Goal: Task Accomplishment & Management: Use online tool/utility

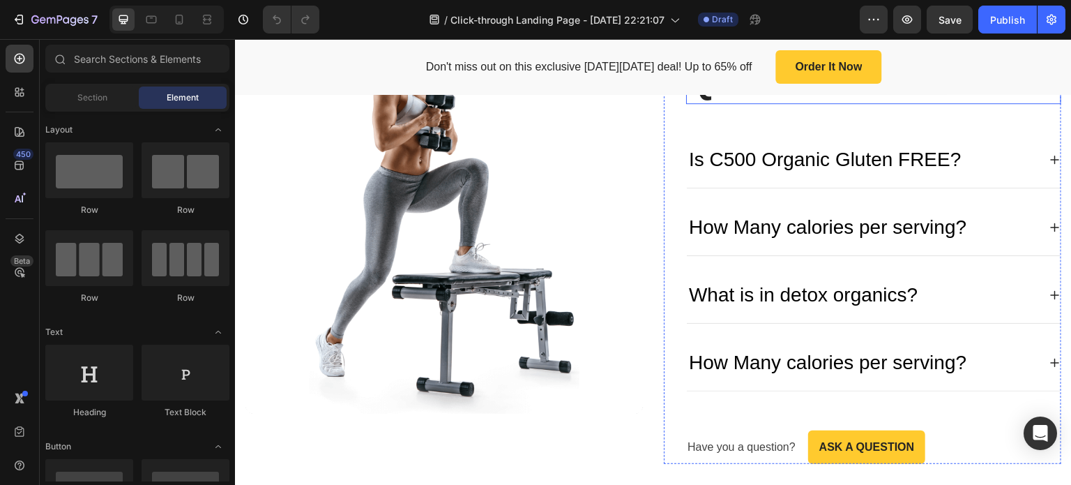
scroll to position [3417, 0]
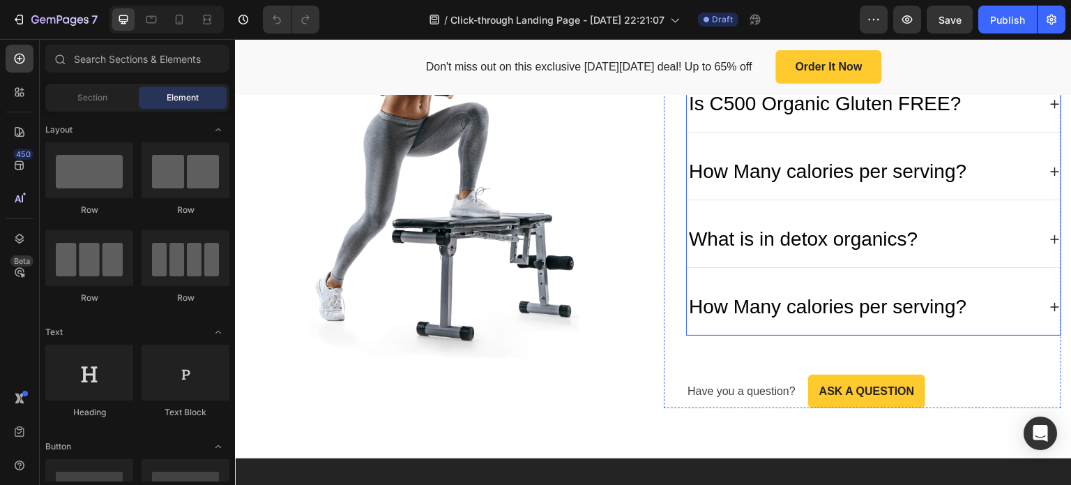
click at [821, 121] on div "Is C500 Organic Gluten FREE?" at bounding box center [825, 103] width 277 height 33
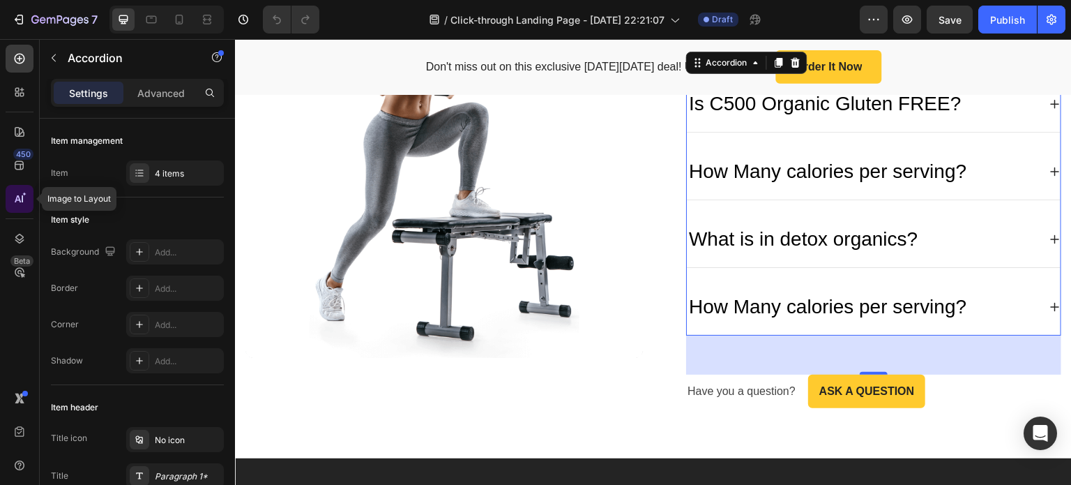
click at [20, 203] on icon at bounding box center [20, 199] width 14 height 14
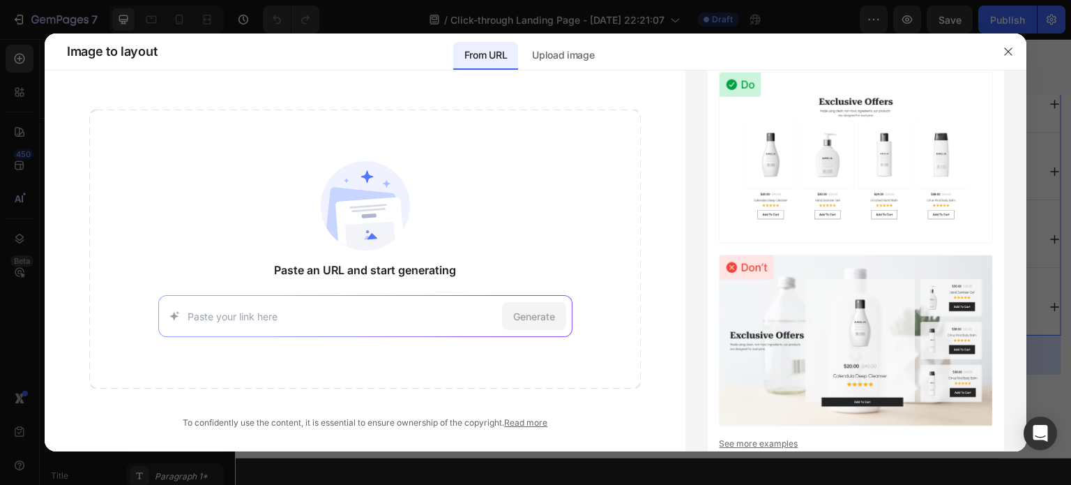
click at [330, 312] on input at bounding box center [342, 316] width 309 height 15
click at [1008, 54] on icon "button" at bounding box center [1008, 51] width 11 height 11
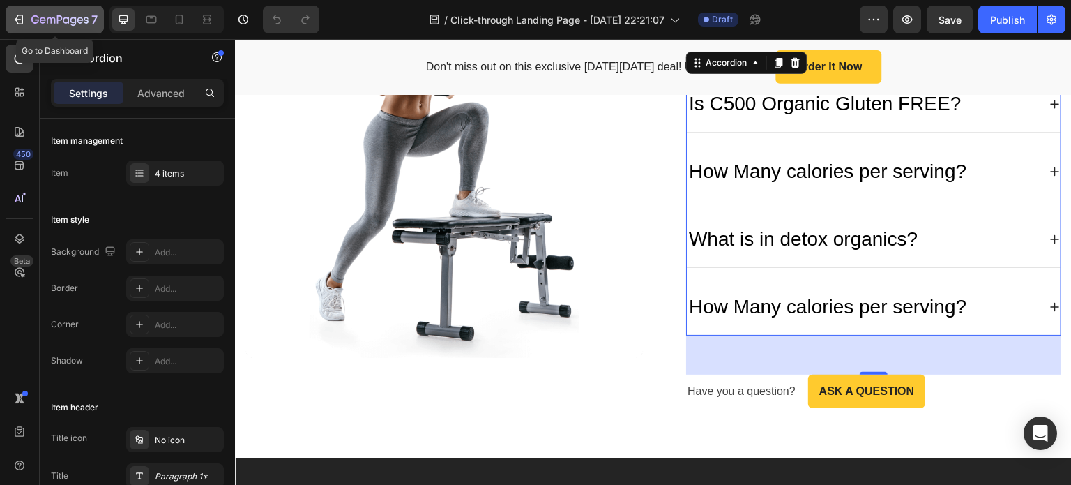
click at [26, 21] on div "7" at bounding box center [55, 19] width 86 height 17
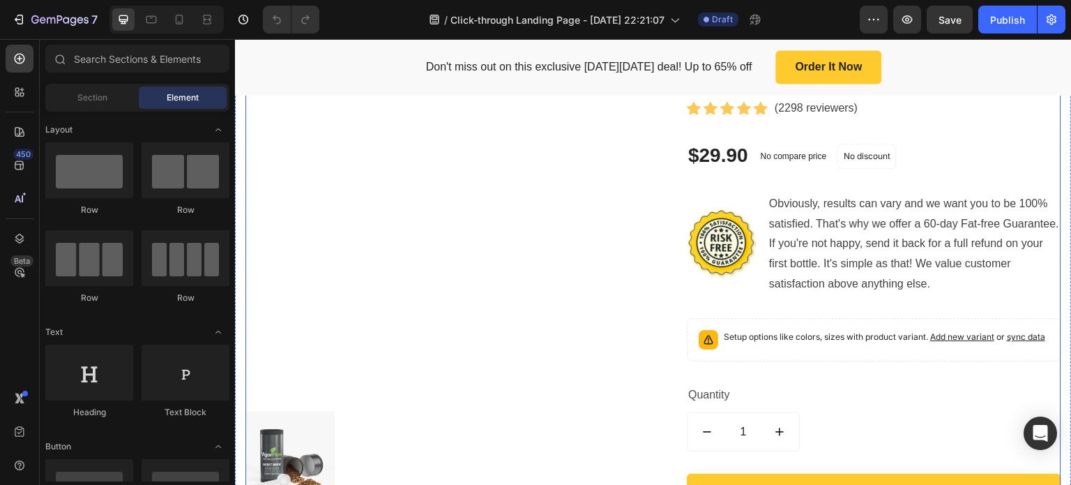
scroll to position [1255, 0]
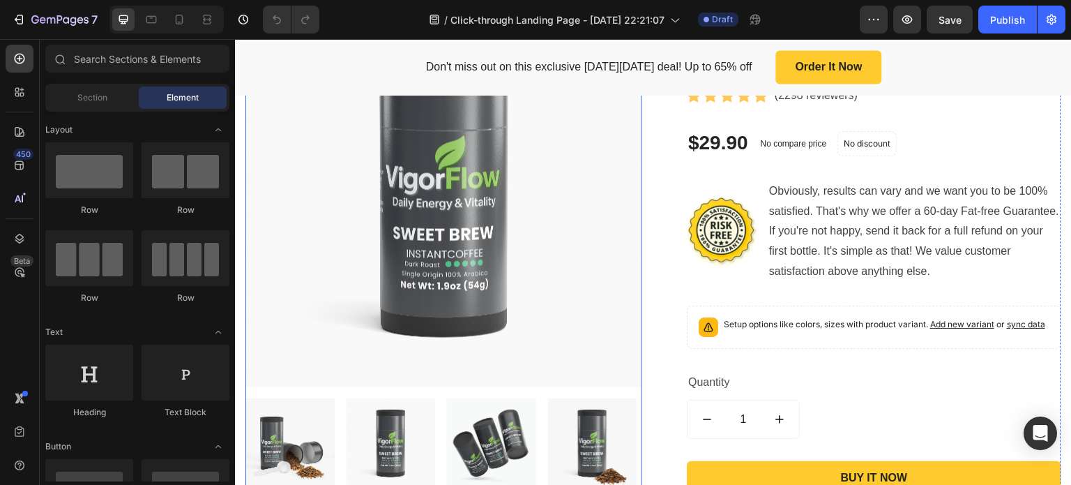
click at [553, 195] on img at bounding box center [443, 188] width 397 height 397
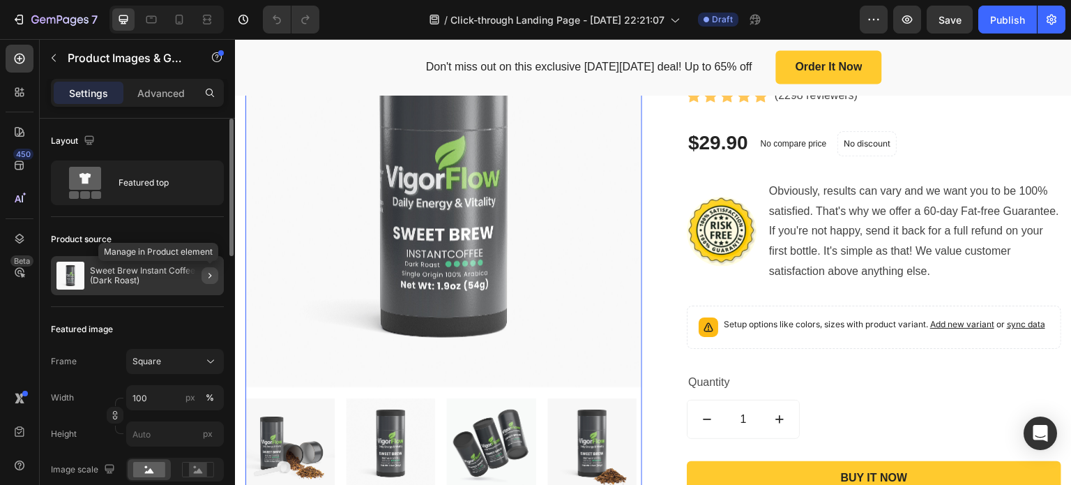
click at [202, 277] on button "button" at bounding box center [210, 275] width 17 height 17
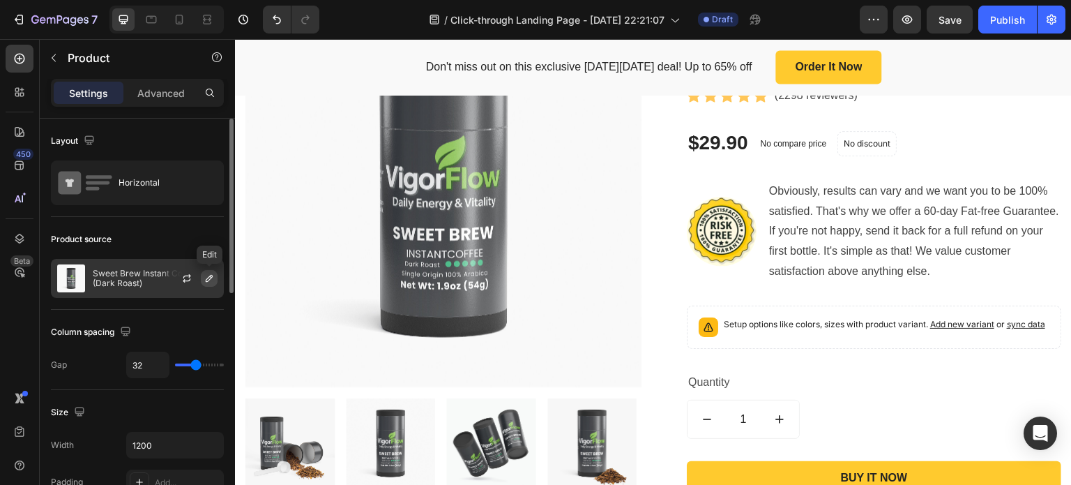
click at [211, 278] on icon "button" at bounding box center [209, 278] width 11 height 11
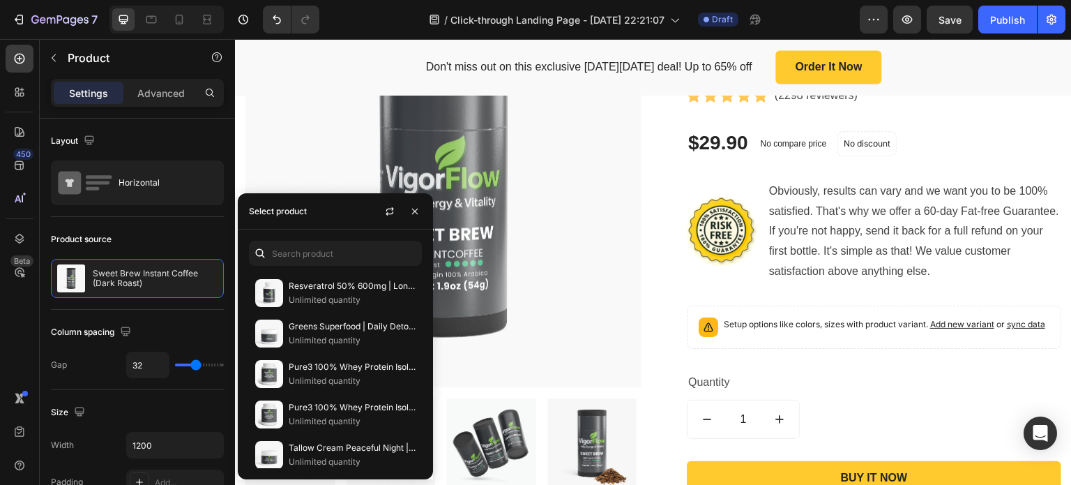
scroll to position [837, 0]
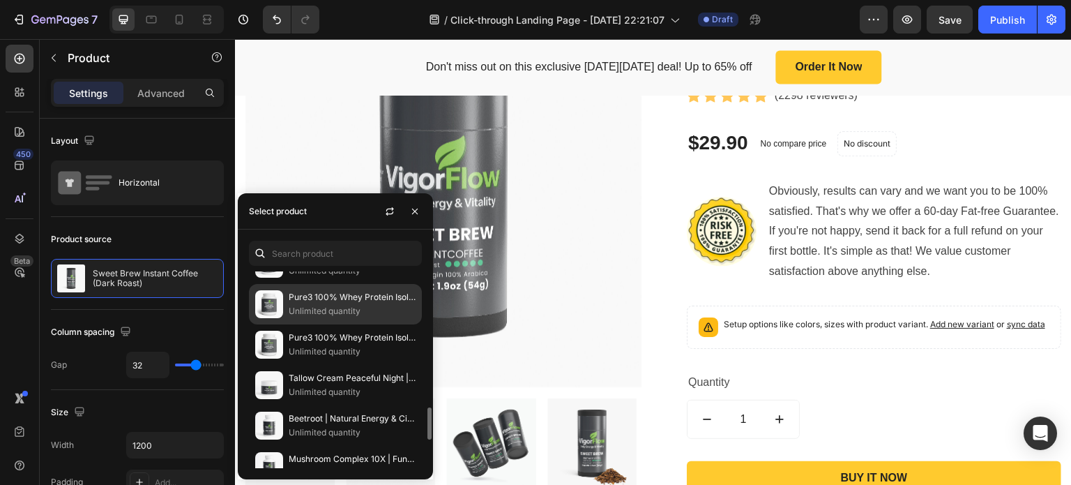
click at [316, 304] on p "Unlimited quantity" at bounding box center [352, 311] width 127 height 14
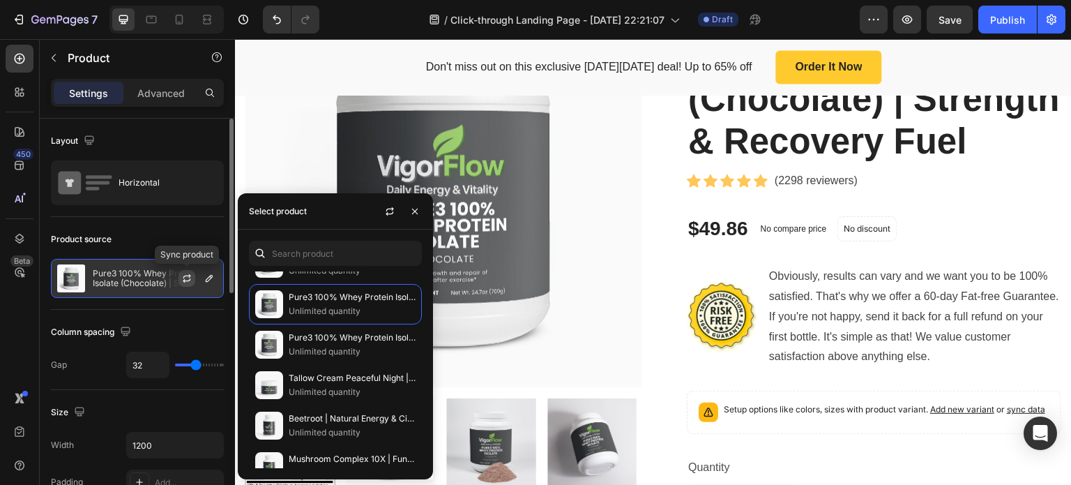
click at [186, 278] on icon "button" at bounding box center [186, 278] width 11 height 11
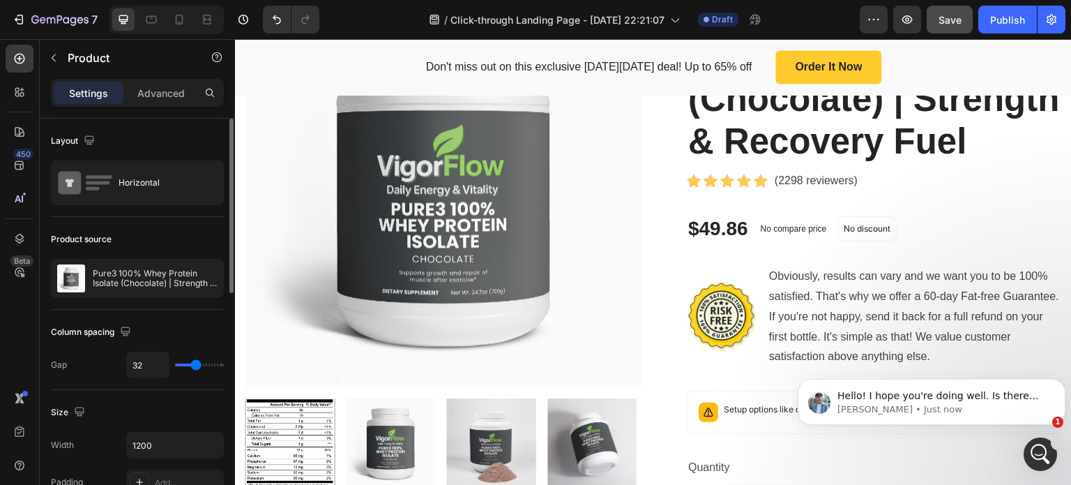
scroll to position [0, 0]
click at [952, 20] on span "Save" at bounding box center [950, 20] width 23 height 12
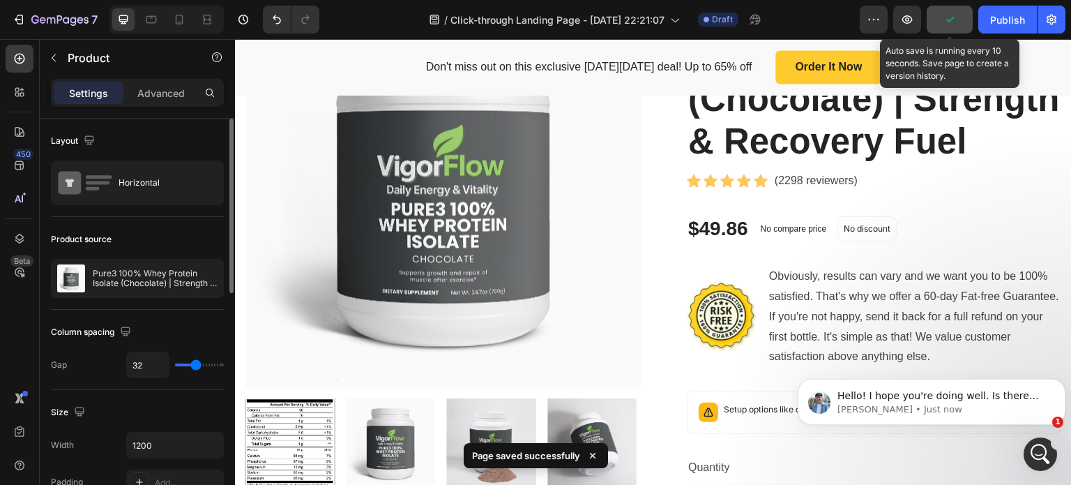
click at [952, 20] on icon "button" at bounding box center [950, 20] width 8 height 6
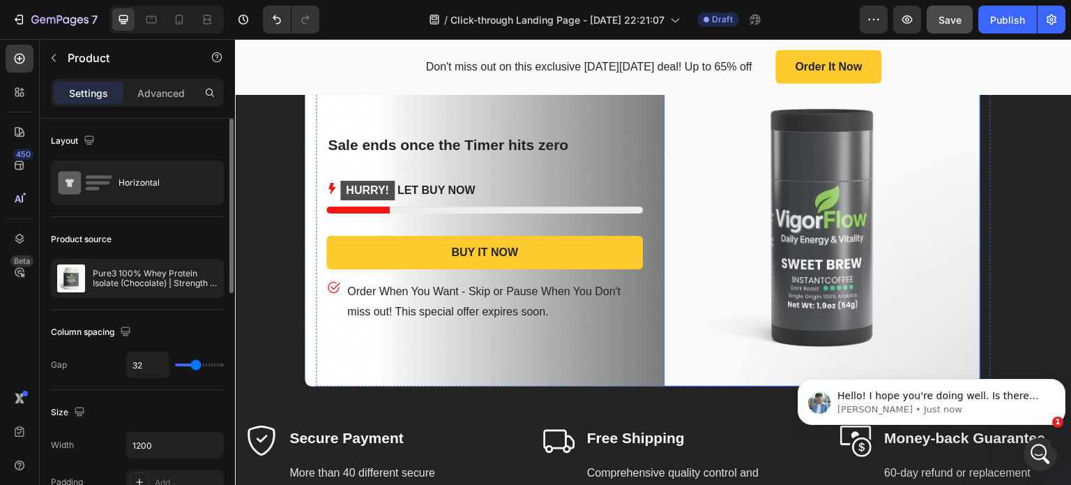
scroll to position [4324, 0]
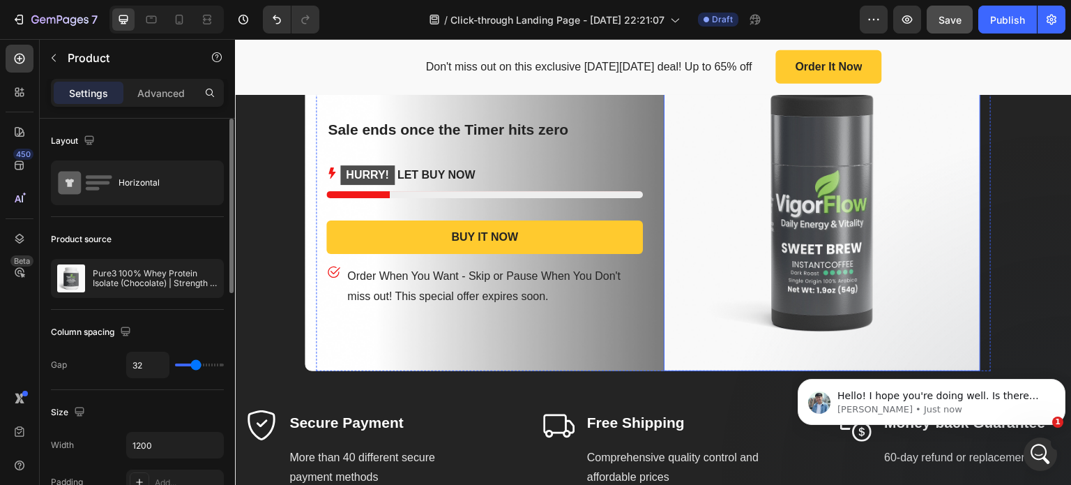
click at [794, 195] on img at bounding box center [822, 212] width 317 height 317
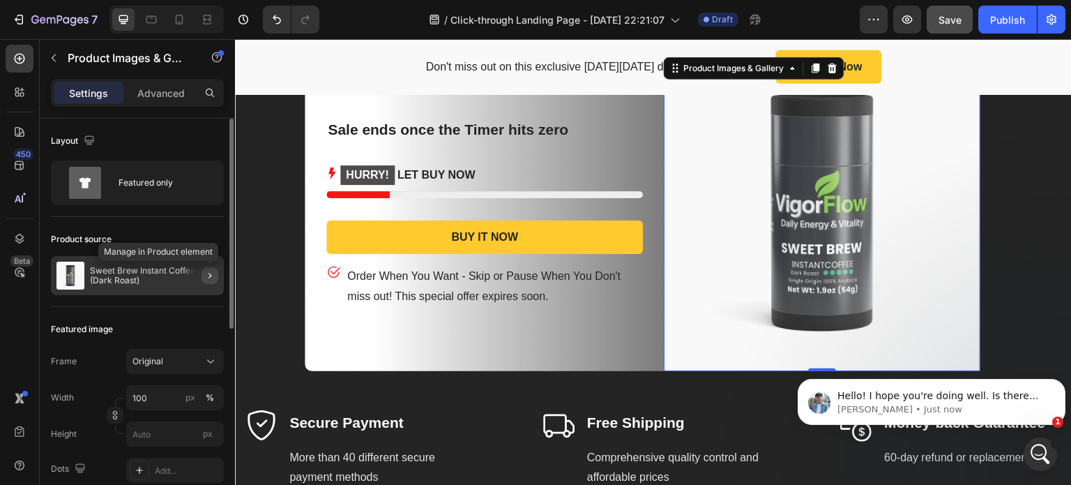
click at [209, 275] on icon "button" at bounding box center [210, 276] width 3 height 6
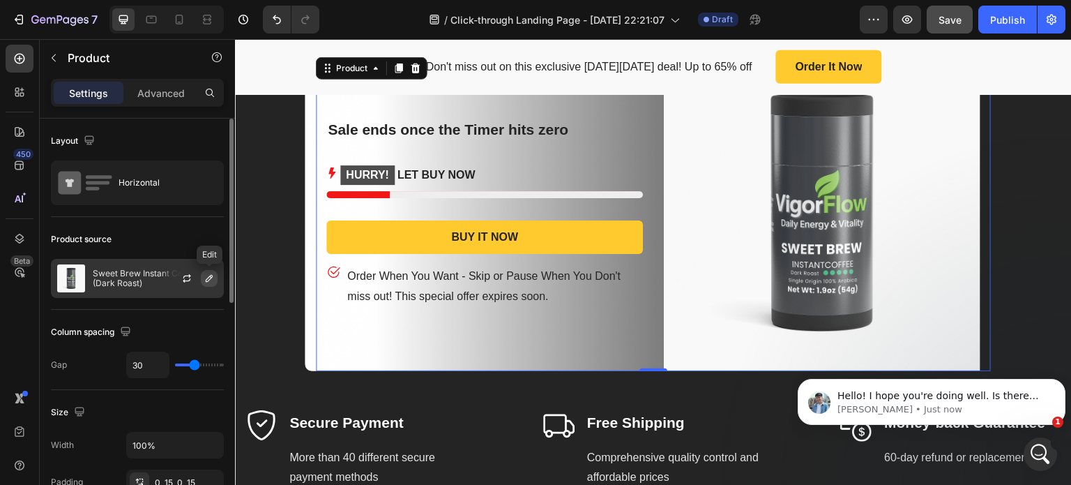
click at [207, 279] on icon "button" at bounding box center [209, 278] width 11 height 11
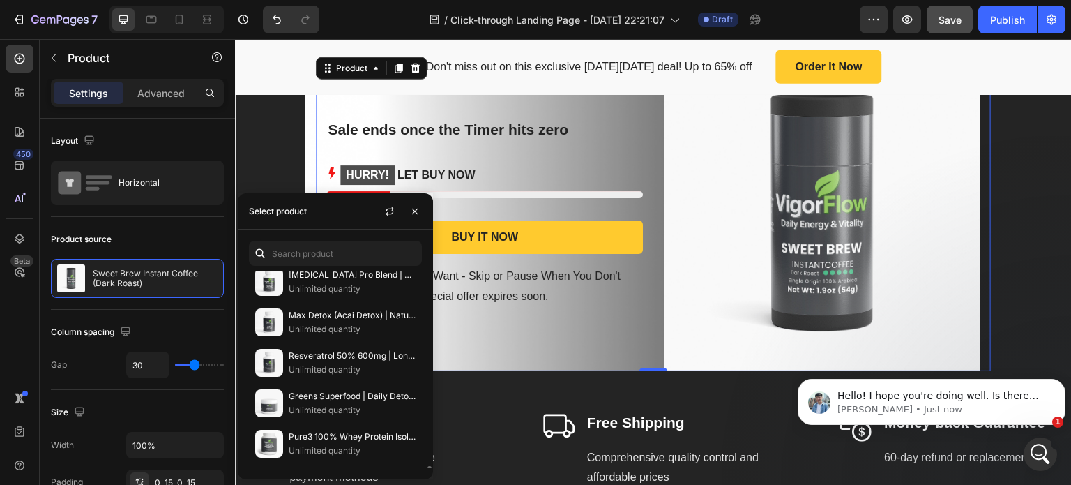
scroll to position [767, 0]
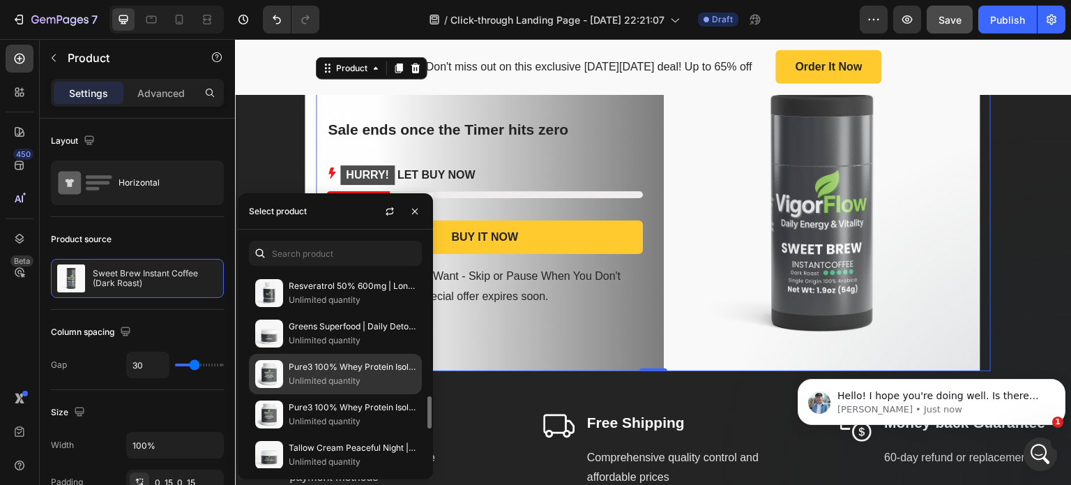
click at [344, 362] on p "Pure3 100% Whey Protein Isolate (Chocolate) | Strength & Recovery Fuel" at bounding box center [352, 367] width 127 height 14
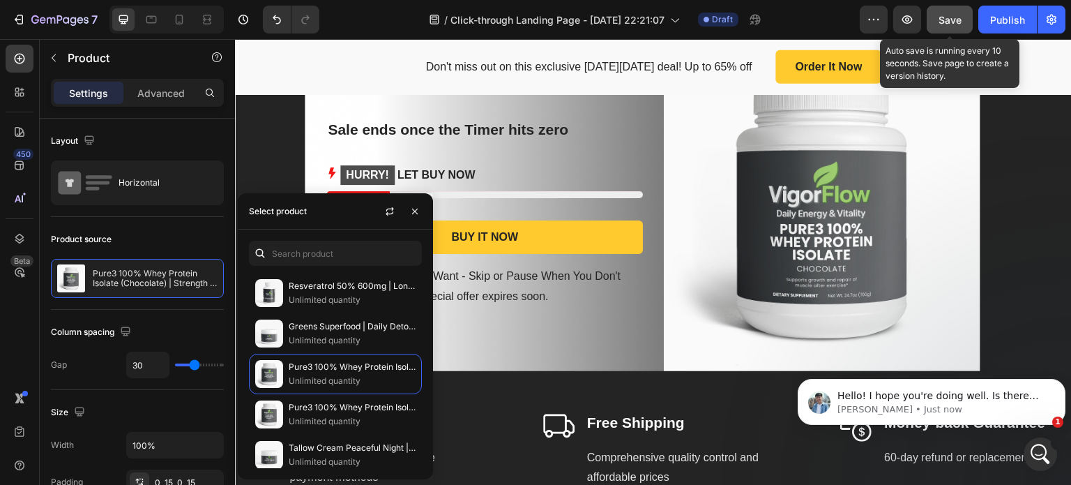
click at [955, 22] on span "Save" at bounding box center [950, 20] width 23 height 12
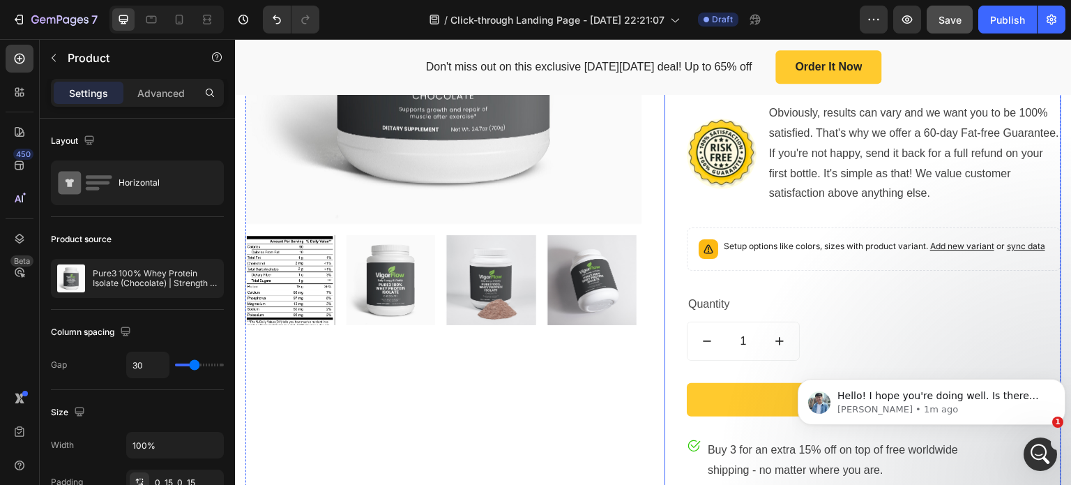
scroll to position [1395, 0]
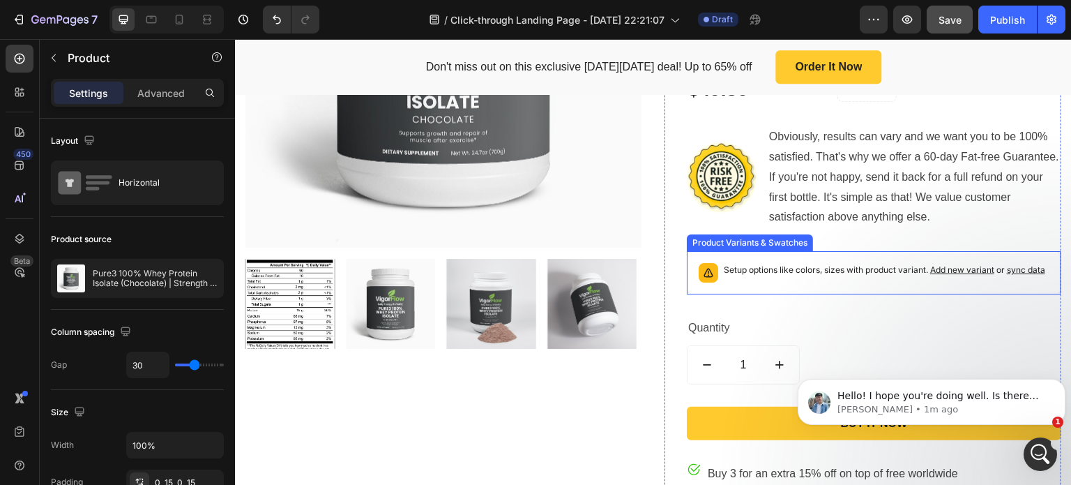
click at [1007, 275] on span "sync data" at bounding box center [1026, 269] width 38 height 10
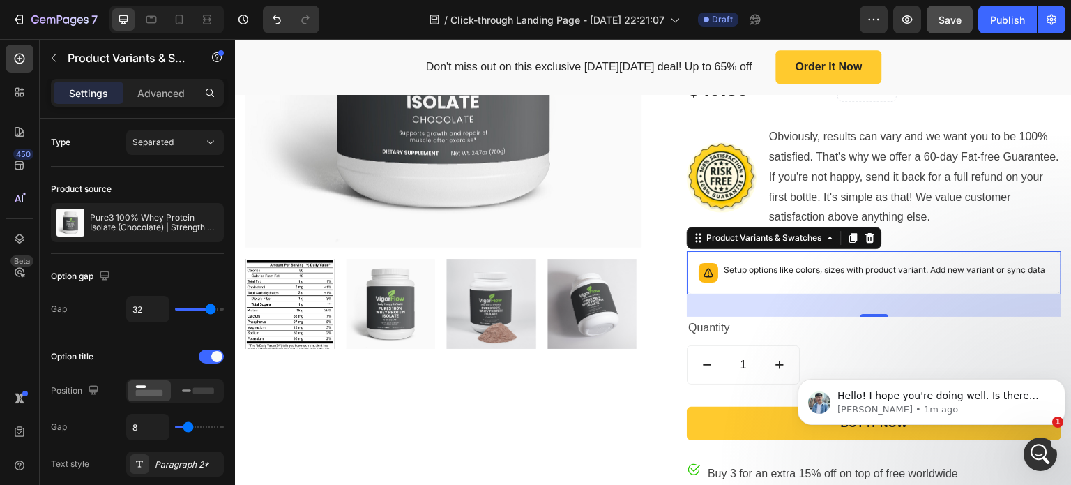
click at [1010, 275] on span "sync data" at bounding box center [1026, 269] width 38 height 10
click at [155, 220] on p "Pure3 100% Whey Protein Isolate (Chocolate) | Strength & Recovery Fuel" at bounding box center [154, 223] width 128 height 20
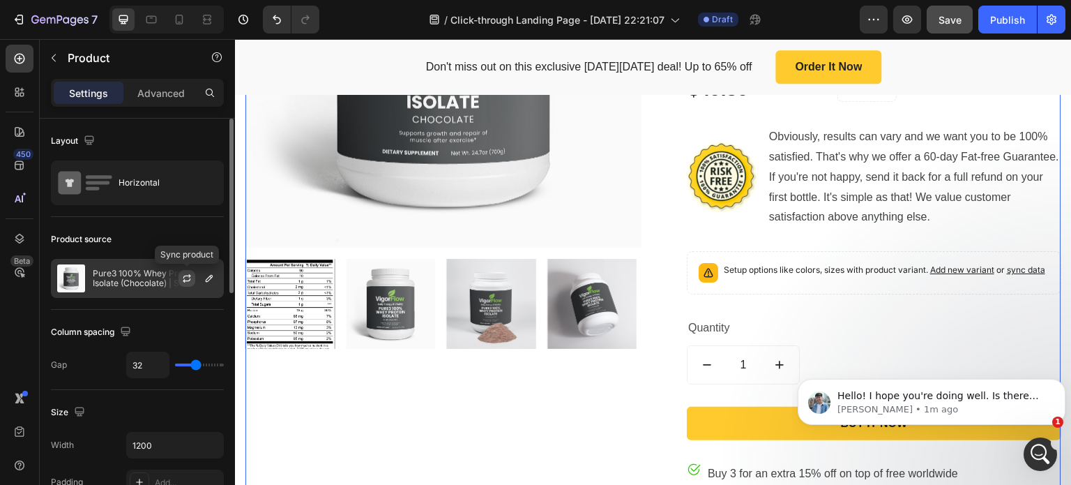
click at [181, 275] on icon "button" at bounding box center [186, 278] width 11 height 11
click at [582, 402] on div "Product Images & Gallery" at bounding box center [443, 255] width 397 height 809
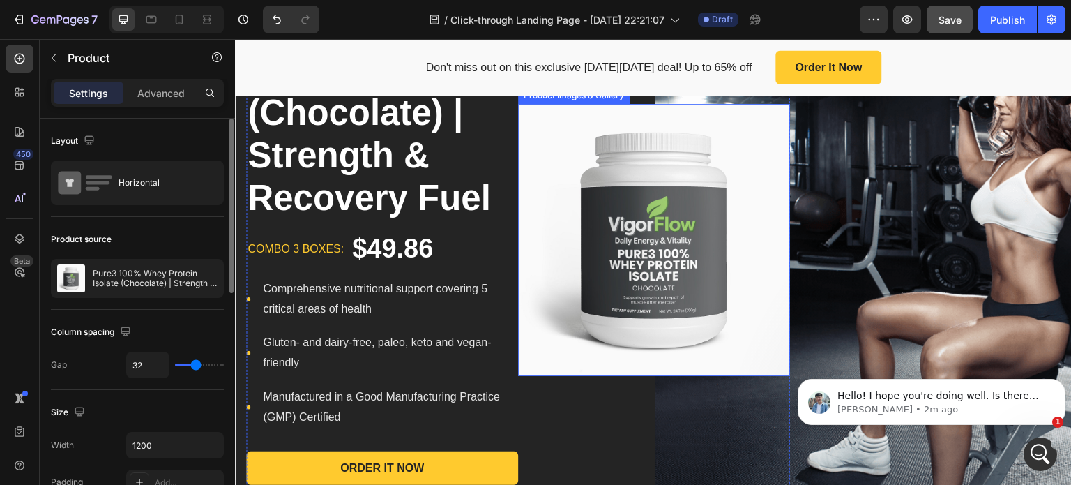
scroll to position [279, 0]
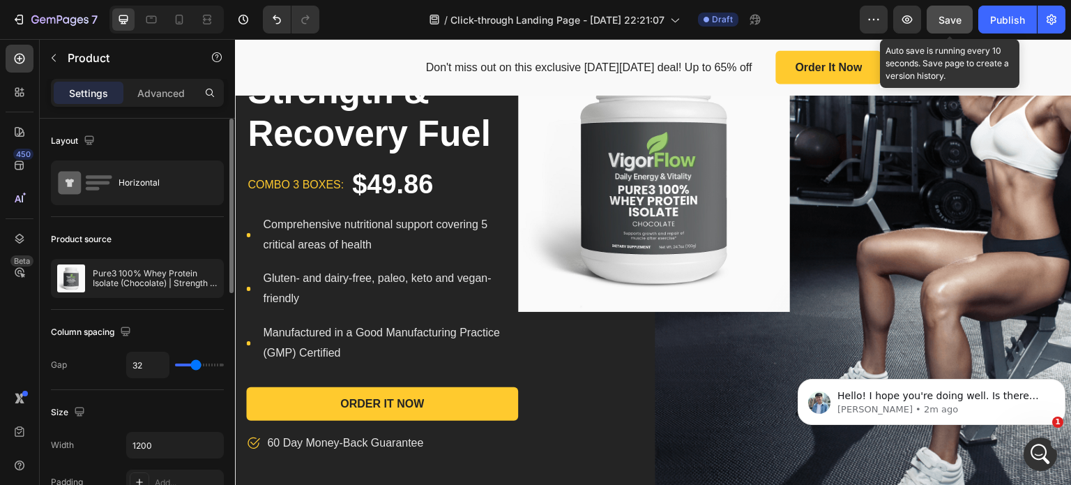
click at [951, 18] on span "Save" at bounding box center [950, 20] width 23 height 12
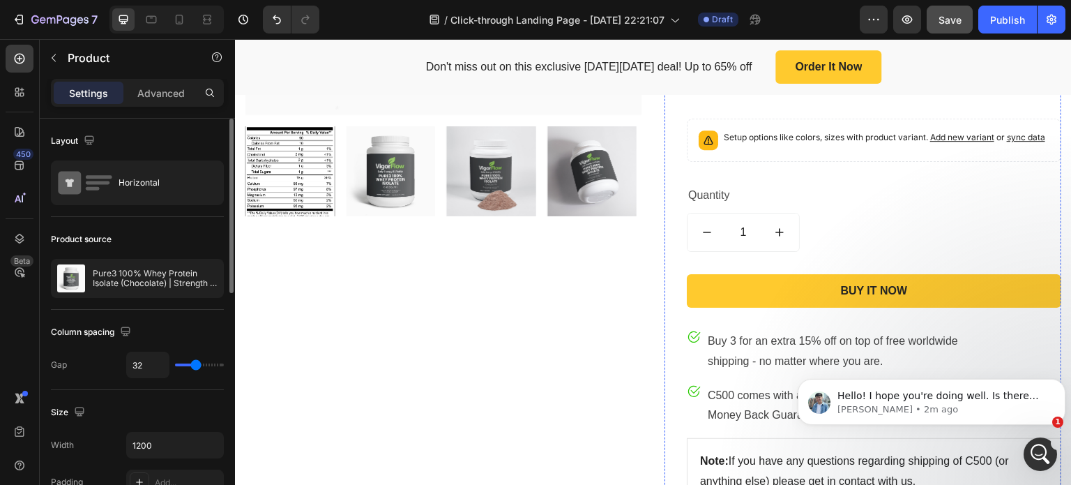
scroll to position [1534, 0]
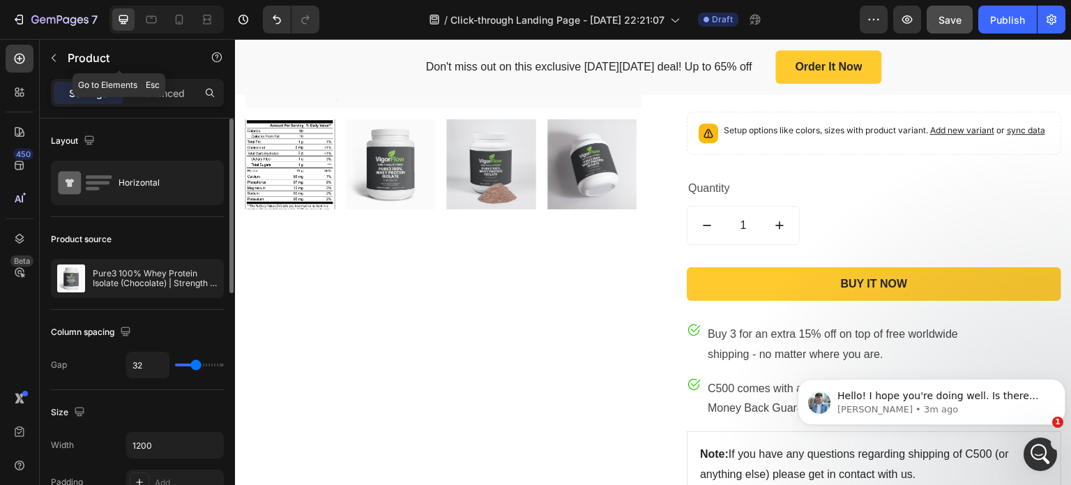
click at [50, 58] on icon "button" at bounding box center [53, 57] width 11 height 11
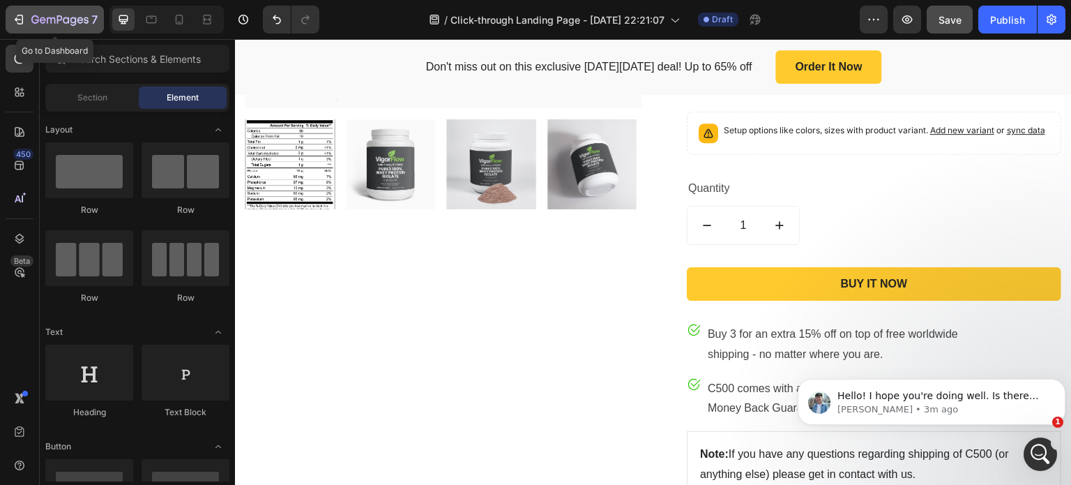
click at [31, 19] on icon "button" at bounding box center [59, 21] width 57 height 12
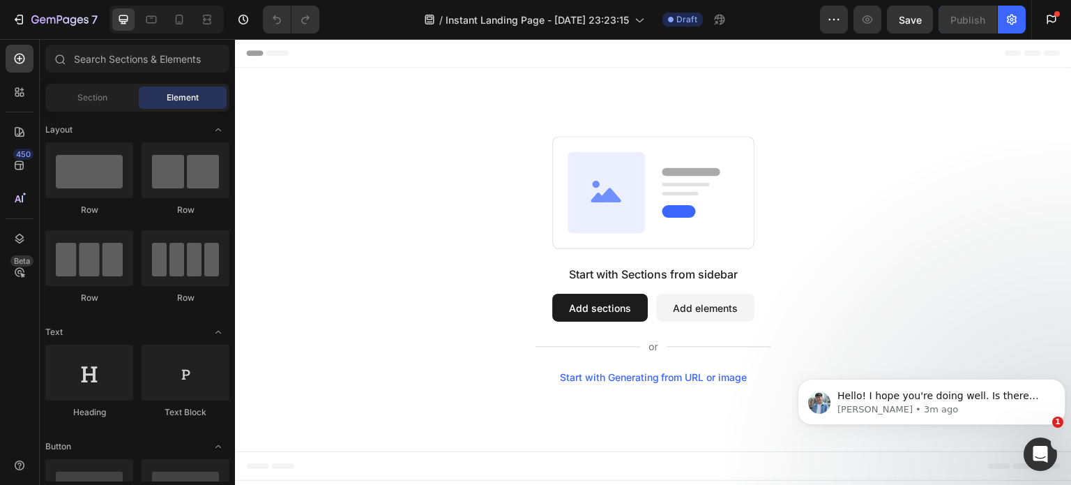
click at [654, 375] on div "Start with Generating from URL or image" at bounding box center [654, 377] width 188 height 11
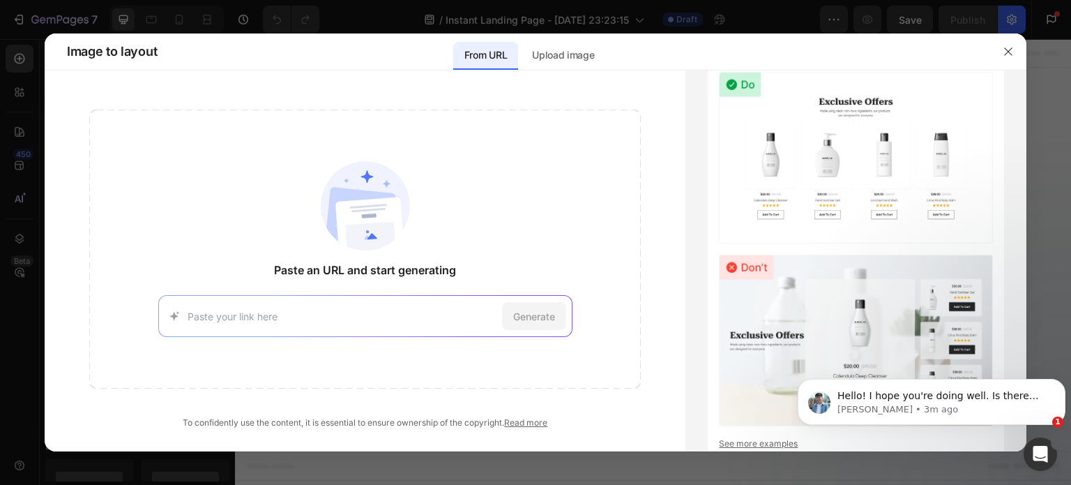
click at [271, 309] on input at bounding box center [342, 316] width 309 height 15
type input "https://admin.shopify.com/store/rbxseg-u5/themes/179422986513/editor?previewPat…"
click at [530, 317] on span "Generate" at bounding box center [534, 316] width 42 height 15
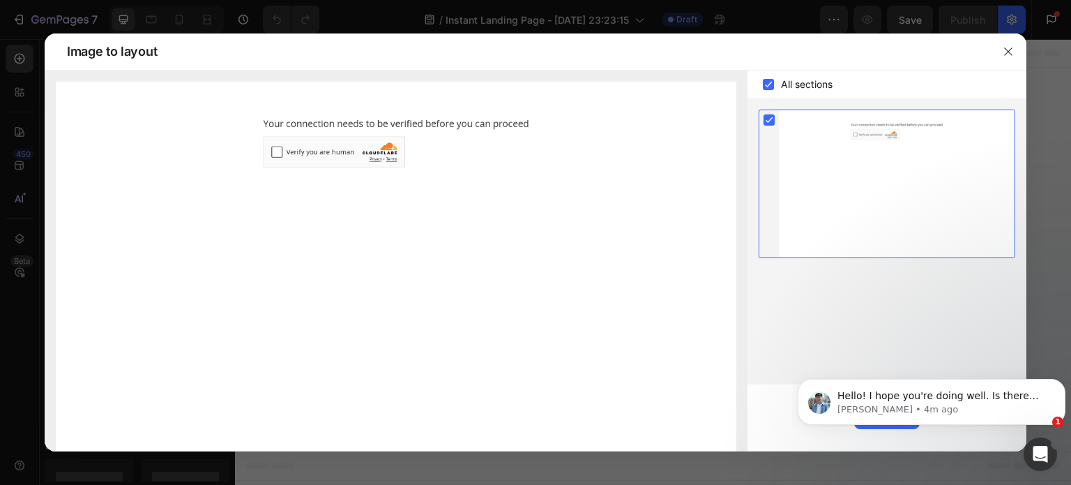
click at [275, 153] on img at bounding box center [396, 294] width 681 height 425
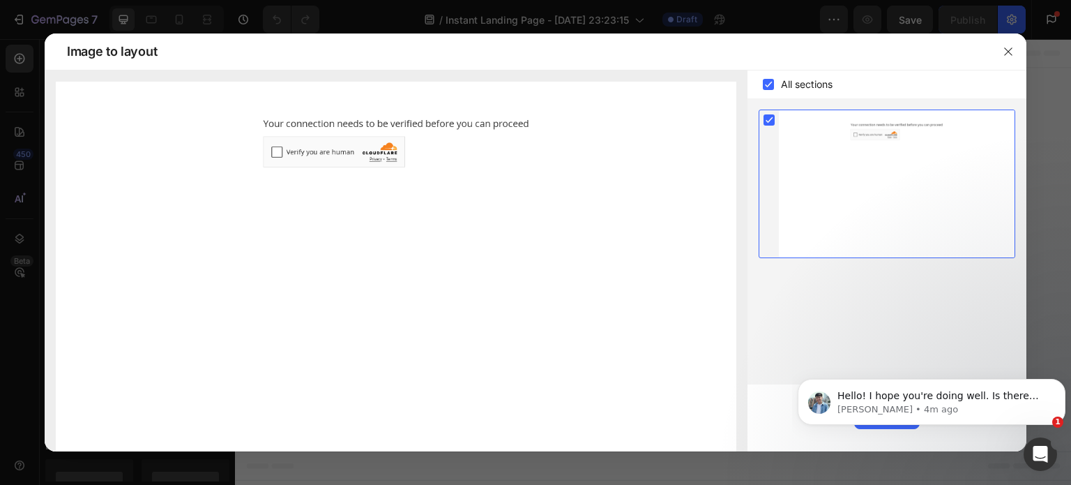
click at [275, 153] on img at bounding box center [396, 294] width 681 height 425
click at [856, 133] on div at bounding box center [897, 183] width 236 height 147
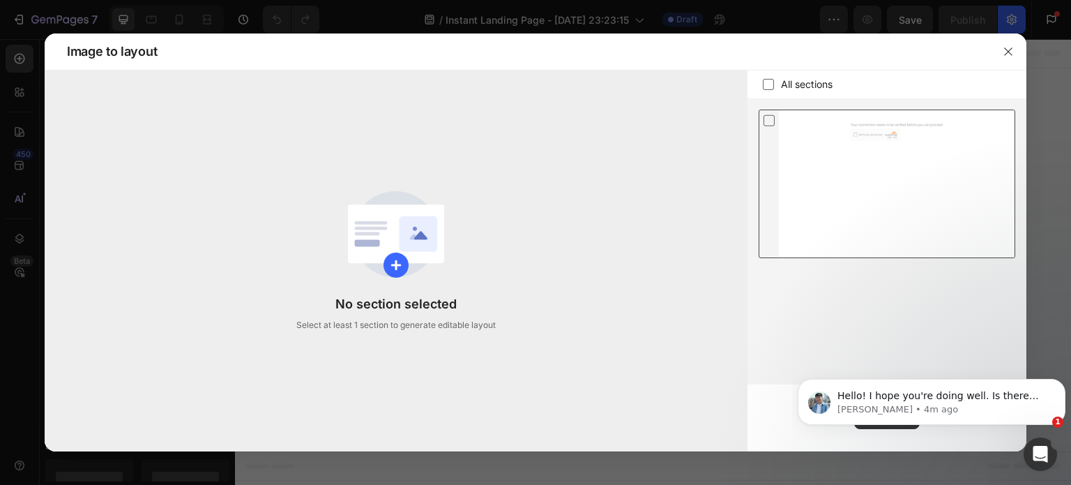
click at [856, 132] on div at bounding box center [897, 183] width 236 height 147
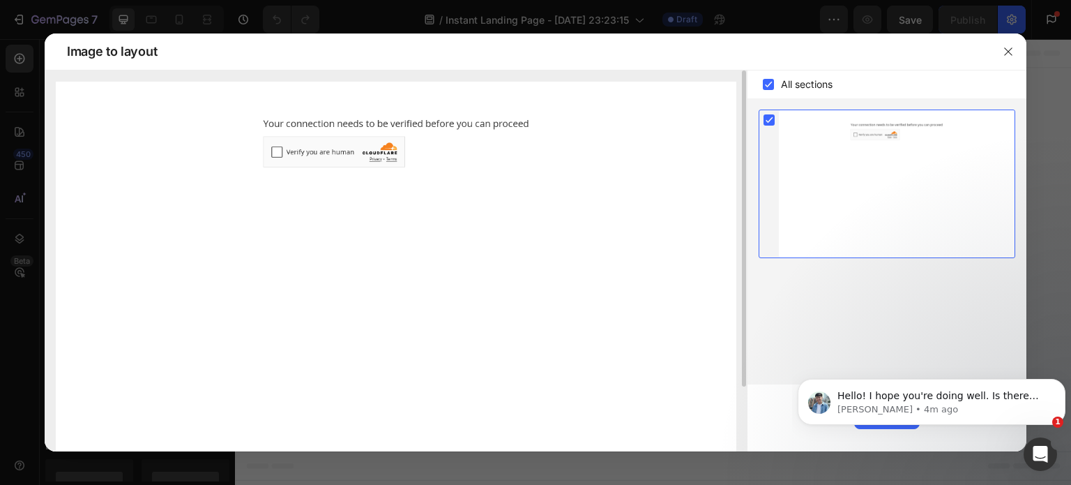
click at [273, 152] on img at bounding box center [396, 294] width 681 height 425
click at [902, 425] on body "Hello! I hope you're doing well. Is there anything else we can assist you with …" at bounding box center [932, 398] width 268 height 86
click at [1063, 381] on icon "Dismiss notification" at bounding box center [1061, 382] width 5 height 5
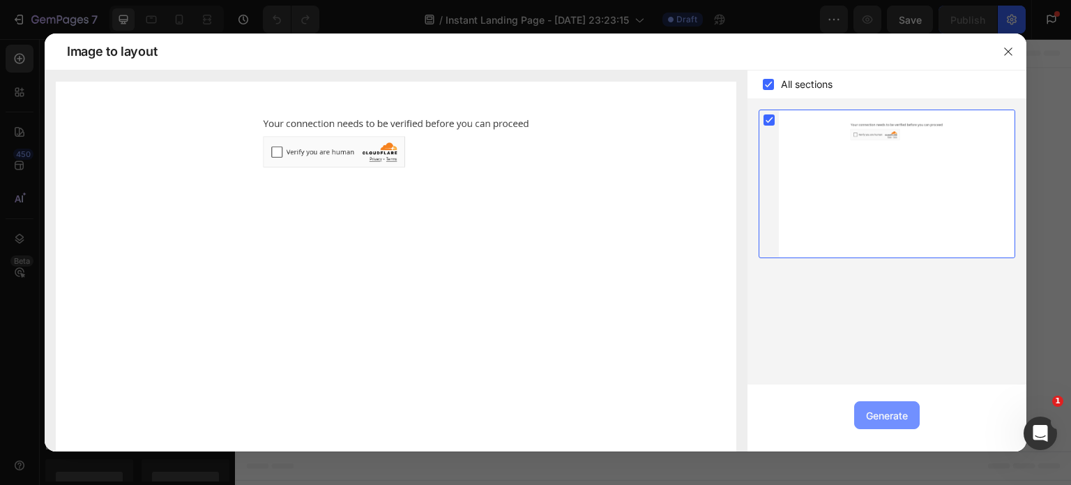
click at [888, 411] on div "Generate" at bounding box center [887, 415] width 42 height 15
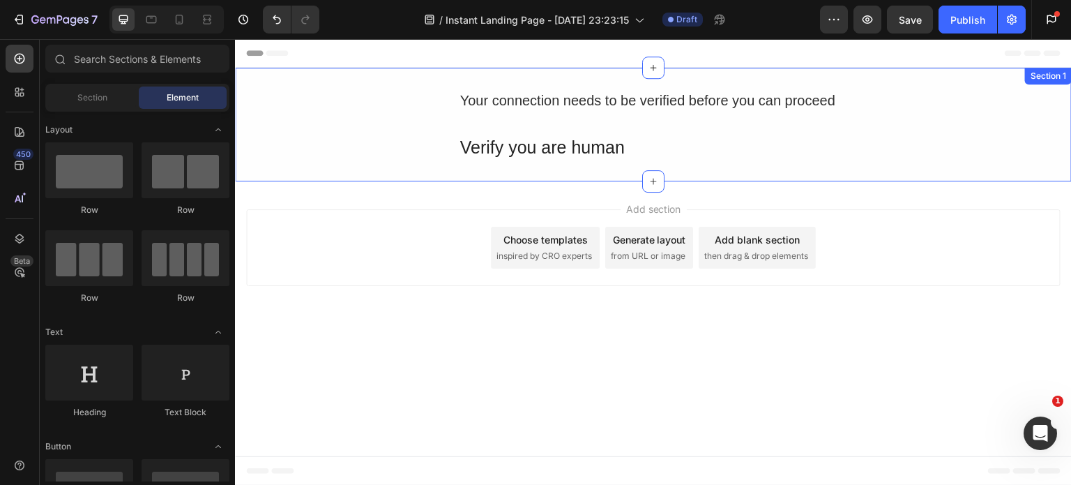
click at [433, 119] on div "Your connection needs to be verified before you can proceed Text Block Verify y…" at bounding box center [653, 125] width 837 height 72
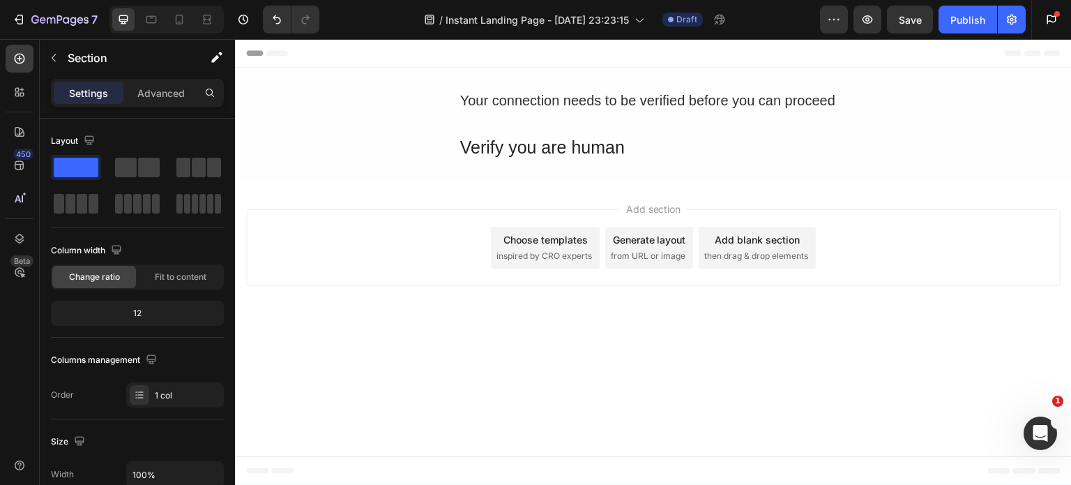
click at [656, 248] on div "Generate layout from URL or image" at bounding box center [649, 248] width 88 height 42
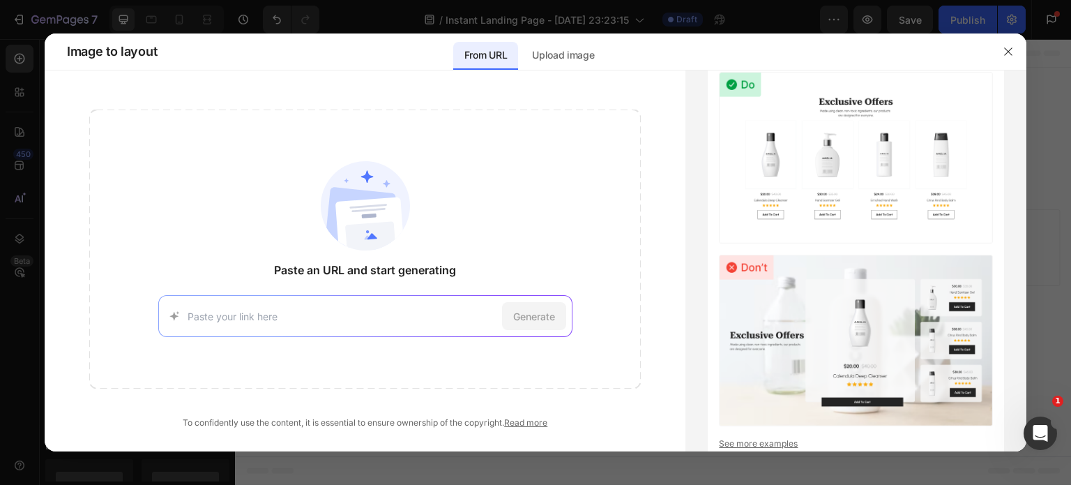
click at [317, 317] on input at bounding box center [342, 316] width 309 height 15
type input "https://admin.shopify.com/store/rbxseg-u5/themes/179422986513/editor?previewPat…"
click at [538, 315] on span "Generate" at bounding box center [534, 316] width 42 height 15
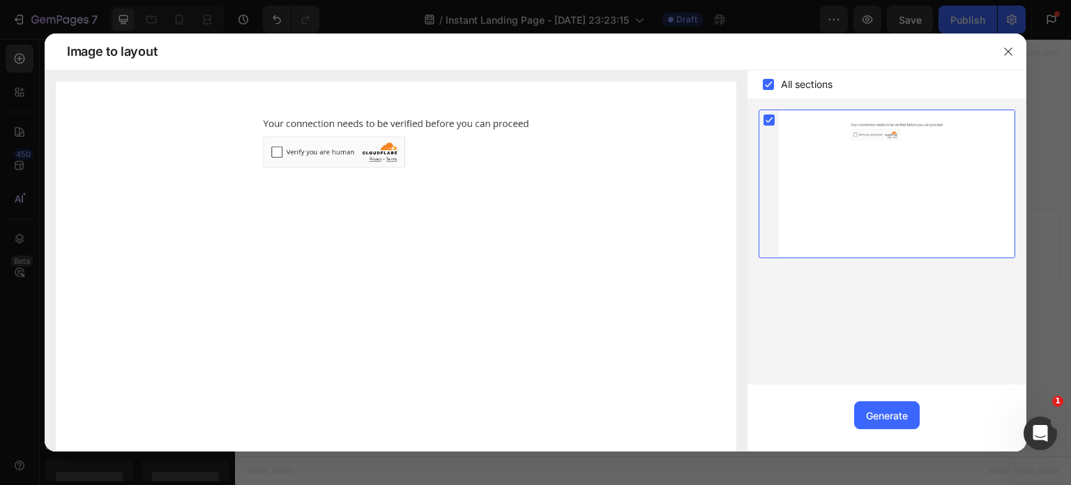
click at [277, 150] on img at bounding box center [396, 294] width 681 height 425
click at [401, 227] on img at bounding box center [396, 294] width 681 height 425
click at [273, 152] on img at bounding box center [396, 294] width 681 height 425
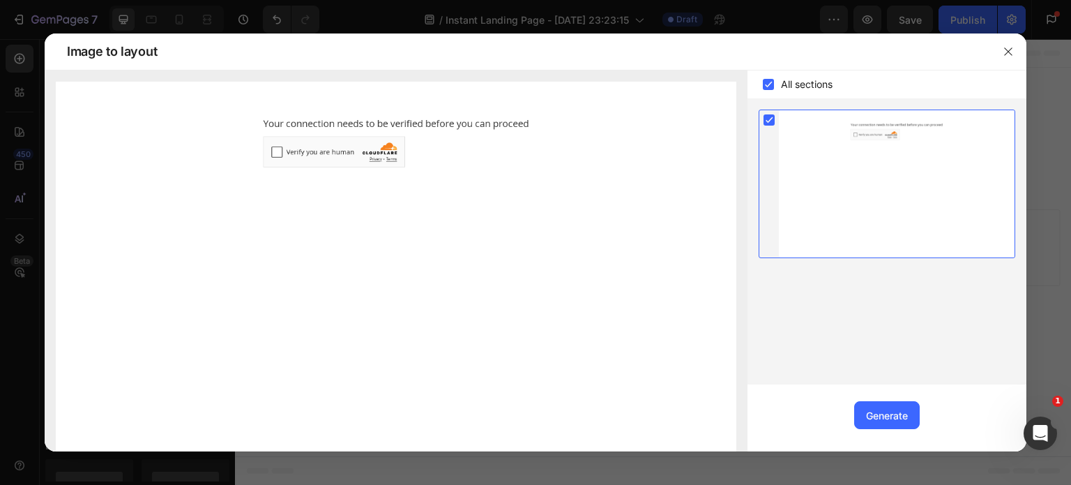
click at [273, 152] on img at bounding box center [396, 294] width 681 height 425
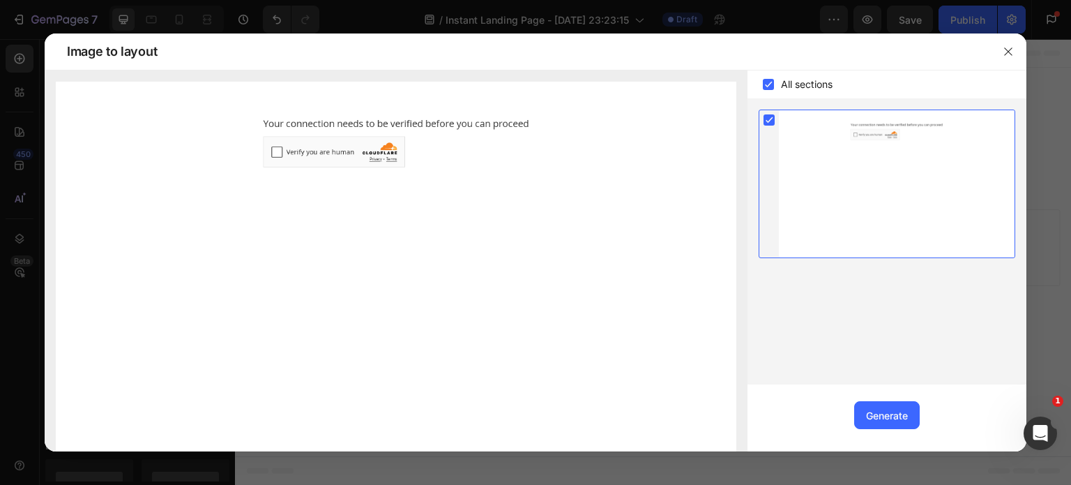
click at [273, 152] on img at bounding box center [396, 294] width 681 height 425
click at [282, 156] on img at bounding box center [396, 294] width 681 height 425
click at [276, 153] on img at bounding box center [396, 294] width 681 height 425
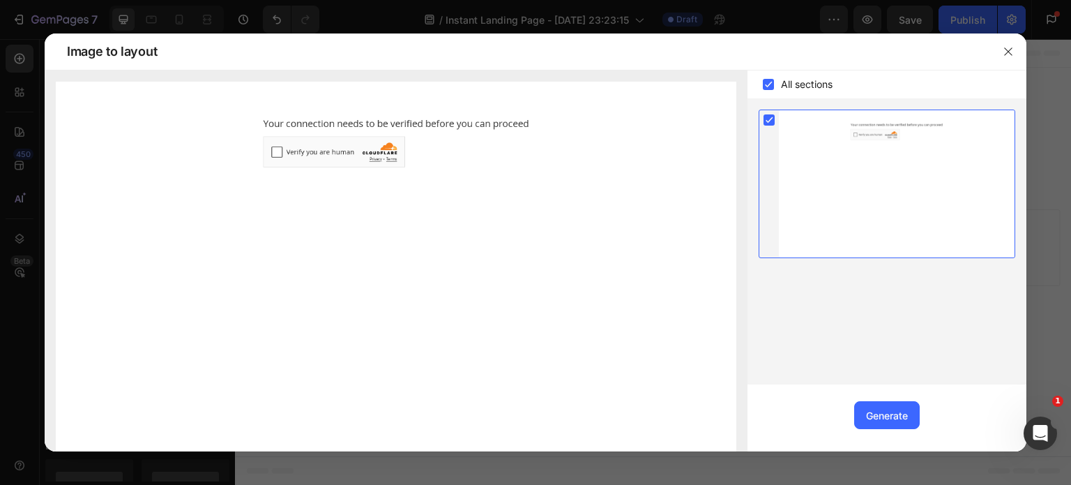
click at [276, 150] on img at bounding box center [396, 294] width 681 height 425
click at [275, 150] on img at bounding box center [396, 294] width 681 height 425
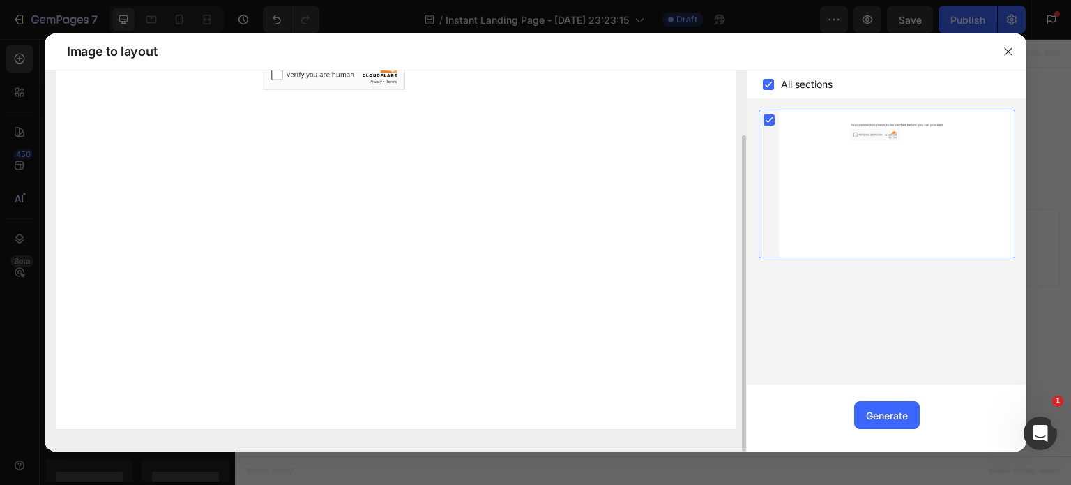
scroll to position [0, 0]
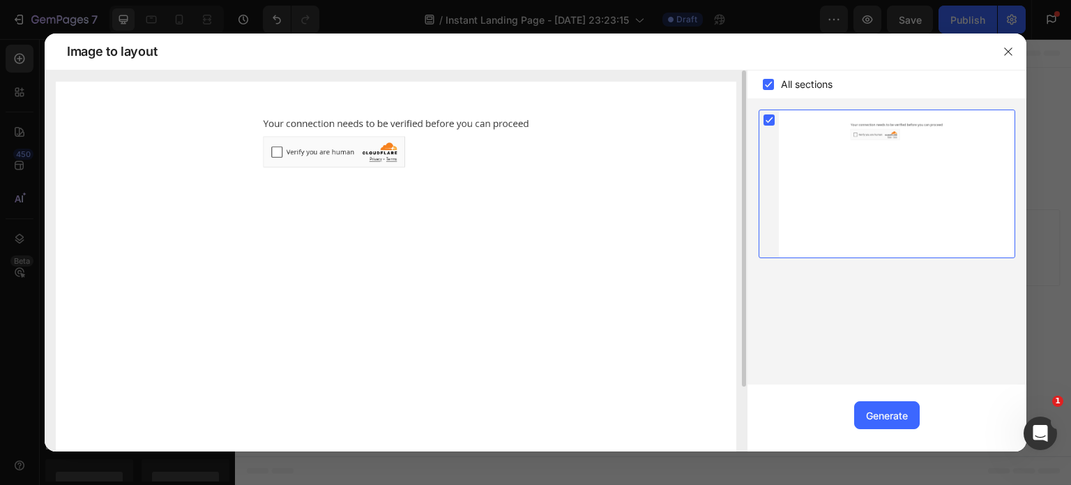
click at [280, 151] on img at bounding box center [396, 294] width 681 height 425
click at [280, 150] on img at bounding box center [396, 294] width 681 height 425
click at [462, 202] on img at bounding box center [396, 294] width 681 height 425
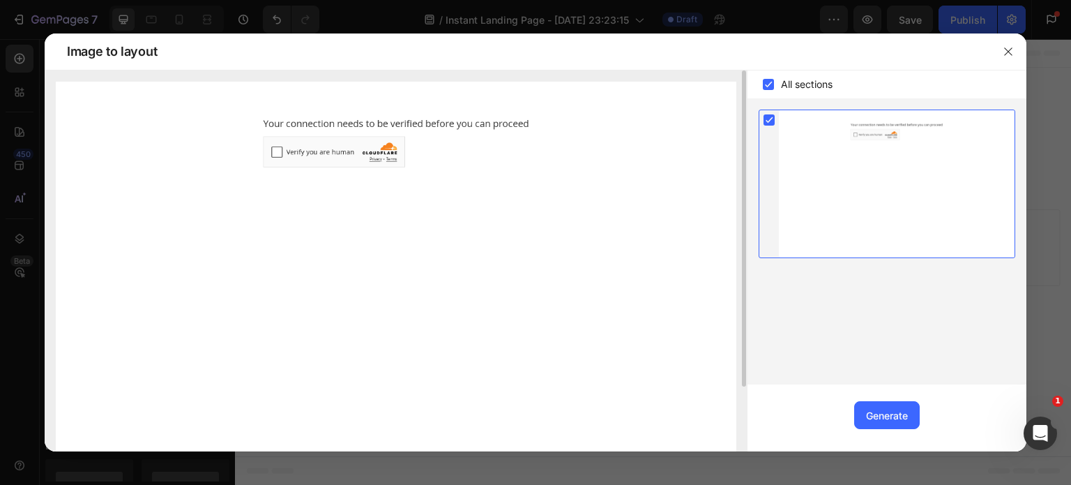
click at [278, 151] on img at bounding box center [396, 294] width 681 height 425
click at [278, 150] on img at bounding box center [396, 294] width 681 height 425
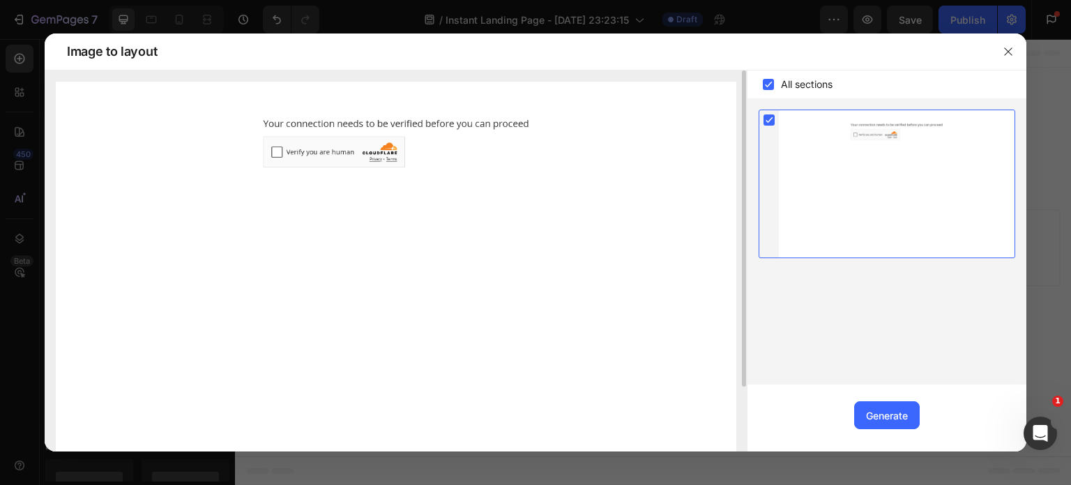
click at [278, 150] on img at bounding box center [396, 294] width 681 height 425
click at [856, 135] on div at bounding box center [897, 183] width 236 height 147
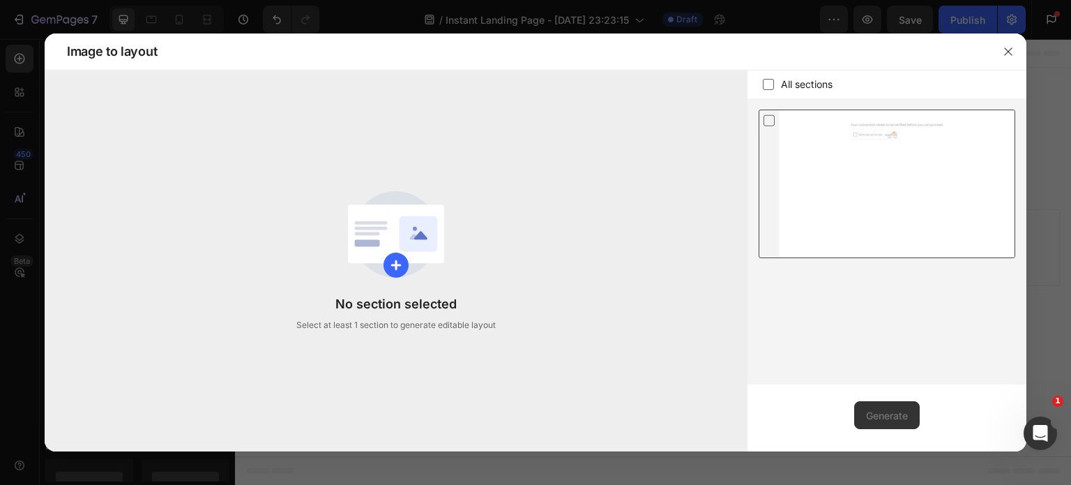
click at [856, 134] on div at bounding box center [897, 183] width 236 height 147
click at [856, 133] on div at bounding box center [897, 183] width 236 height 147
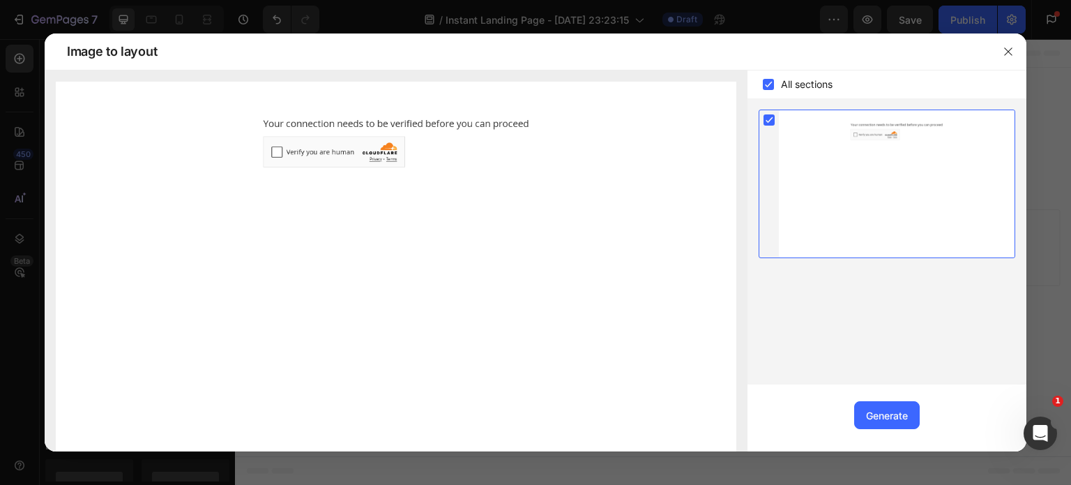
click at [856, 133] on div at bounding box center [897, 183] width 236 height 147
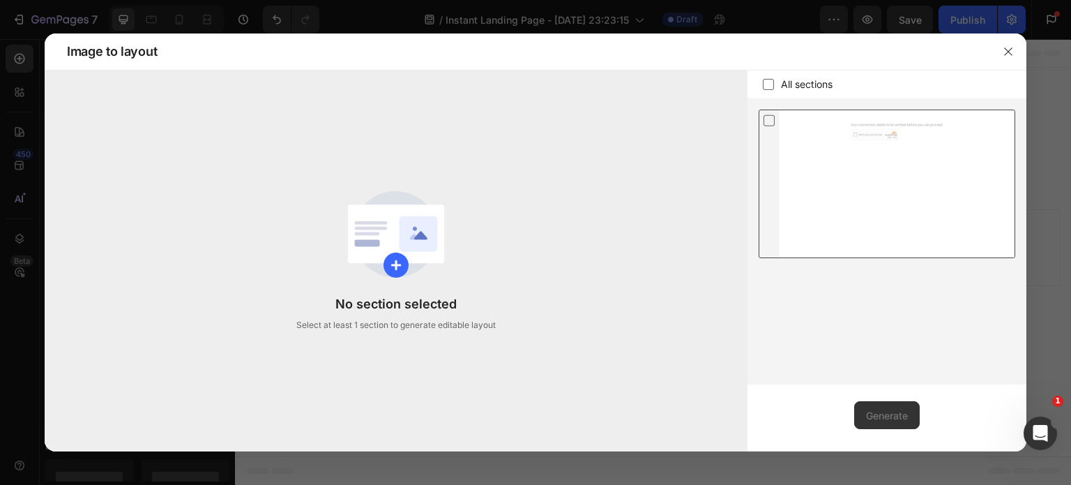
click at [856, 133] on div at bounding box center [897, 183] width 236 height 147
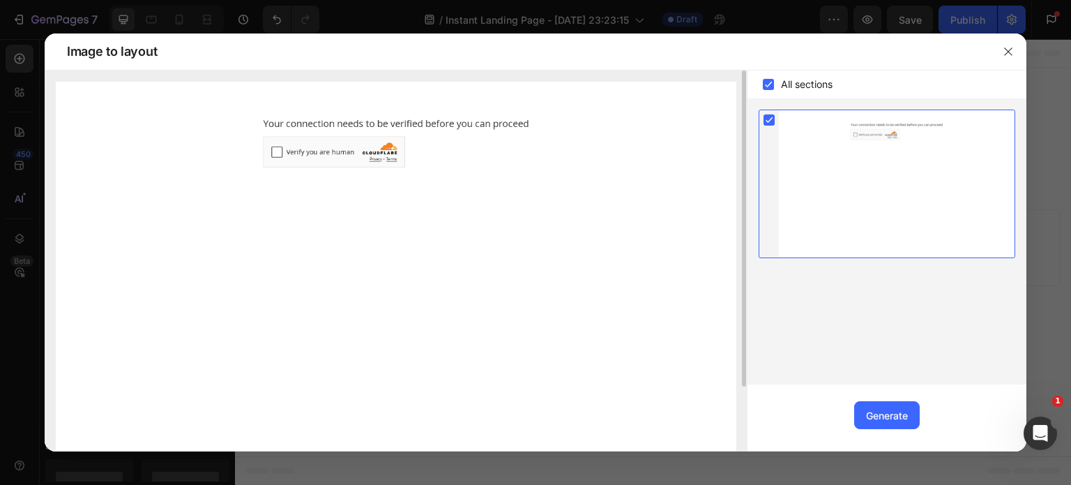
click at [278, 152] on img at bounding box center [396, 294] width 681 height 425
click at [277, 152] on img at bounding box center [396, 294] width 681 height 425
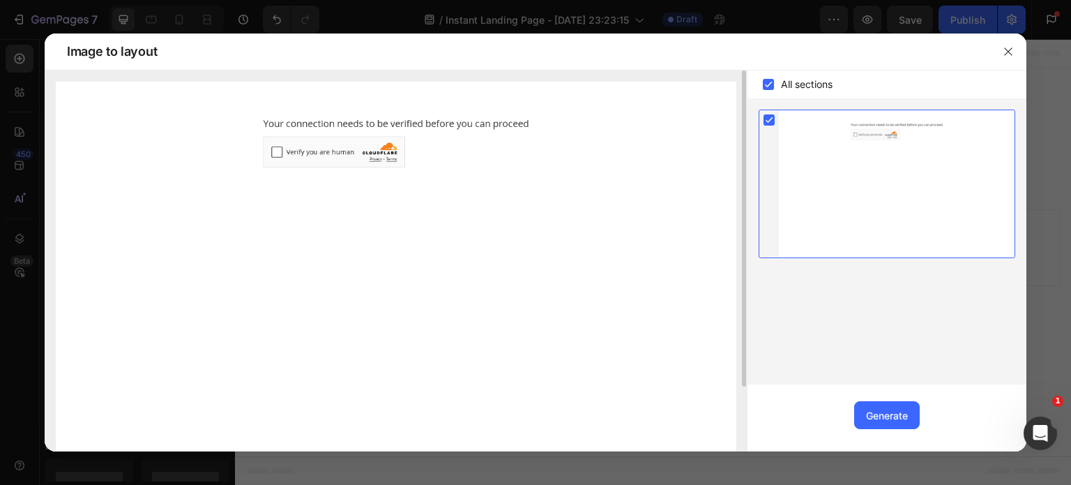
click at [277, 152] on img at bounding box center [396, 294] width 681 height 425
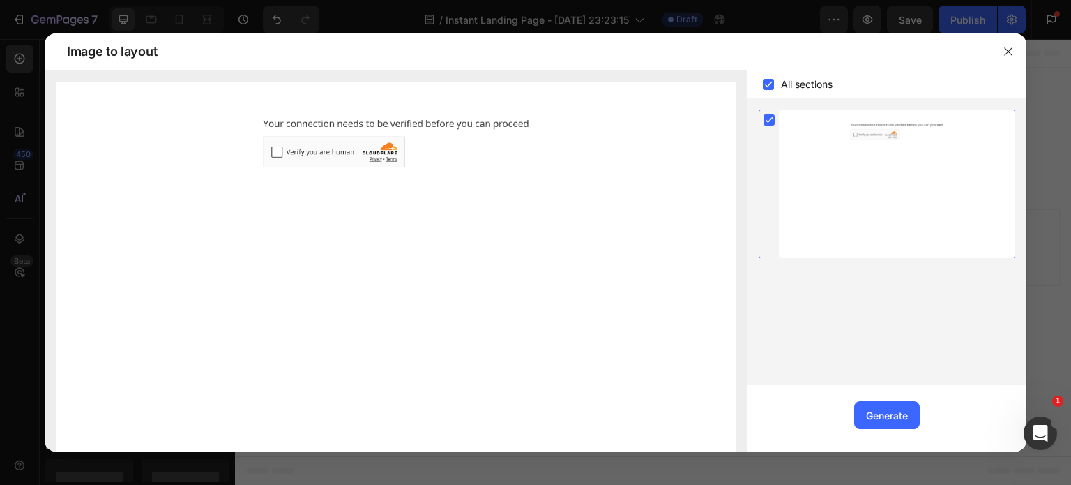
click at [905, 183] on div at bounding box center [897, 183] width 236 height 147
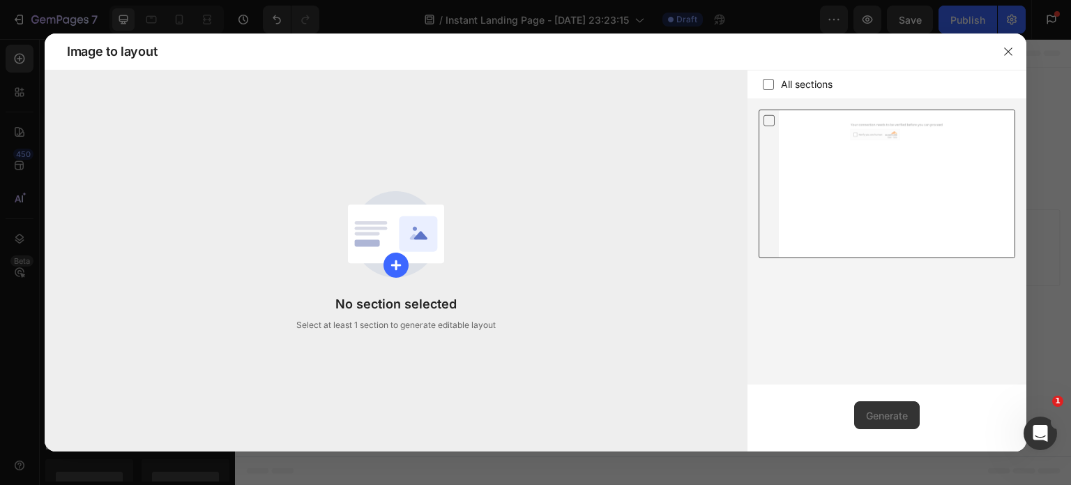
click at [904, 183] on div at bounding box center [897, 183] width 236 height 147
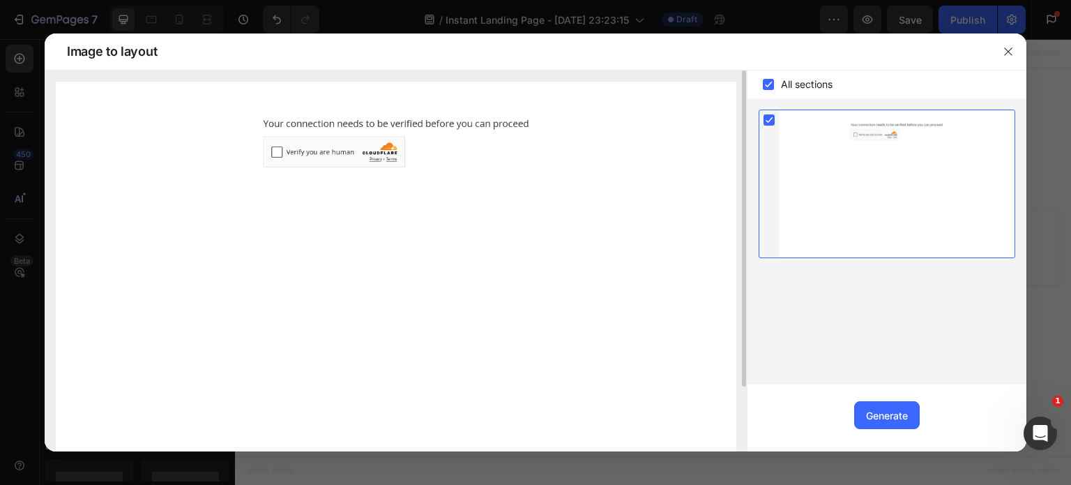
click at [280, 153] on img at bounding box center [396, 294] width 681 height 425
click at [881, 410] on div "Generate" at bounding box center [887, 415] width 42 height 15
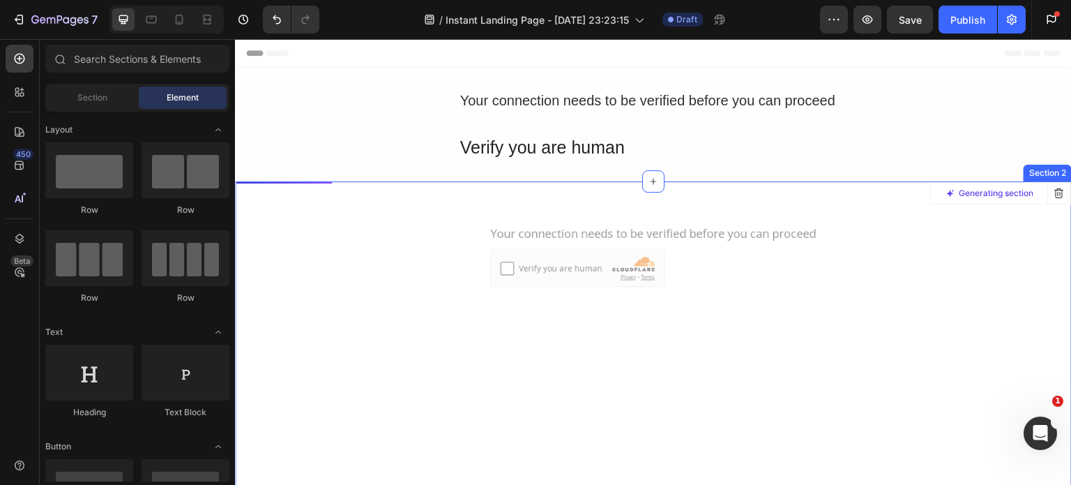
click at [503, 265] on div at bounding box center [653, 443] width 835 height 522
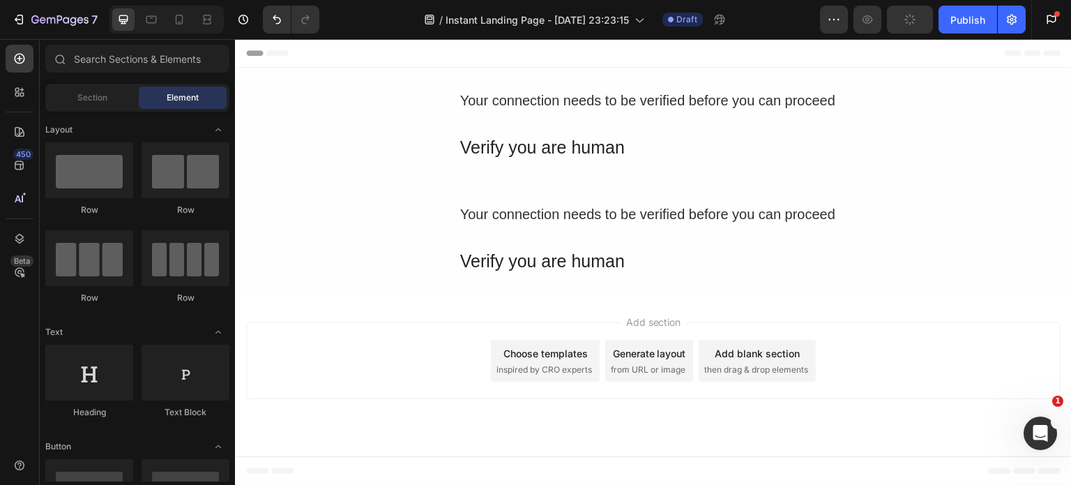
click at [528, 361] on div "Choose templates inspired by CRO experts" at bounding box center [545, 361] width 109 height 42
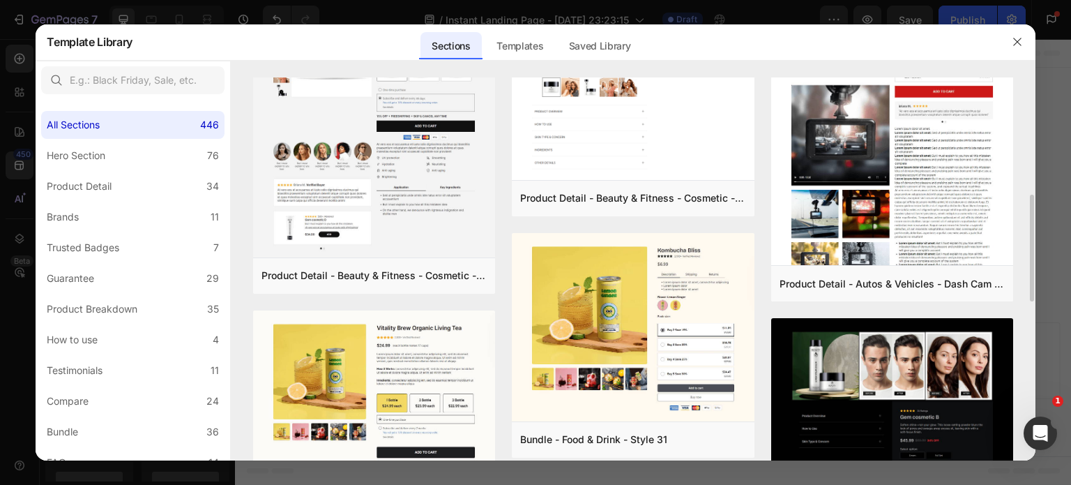
scroll to position [488, 0]
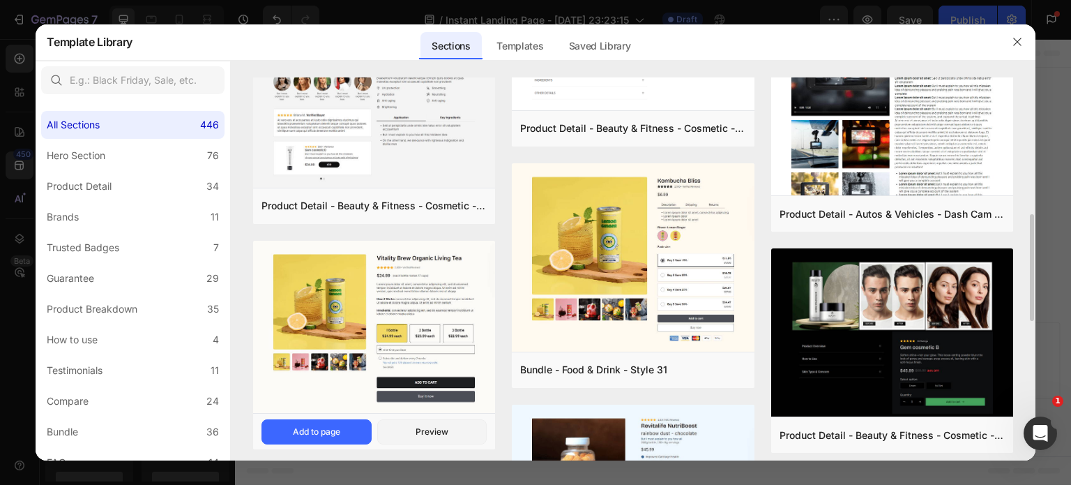
click at [340, 315] on img at bounding box center [374, 328] width 242 height 175
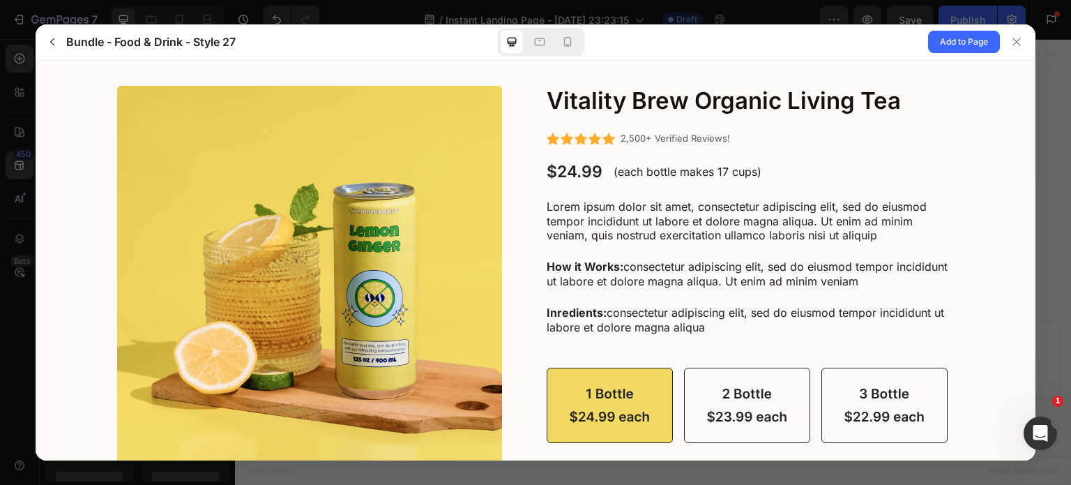
scroll to position [0, 0]
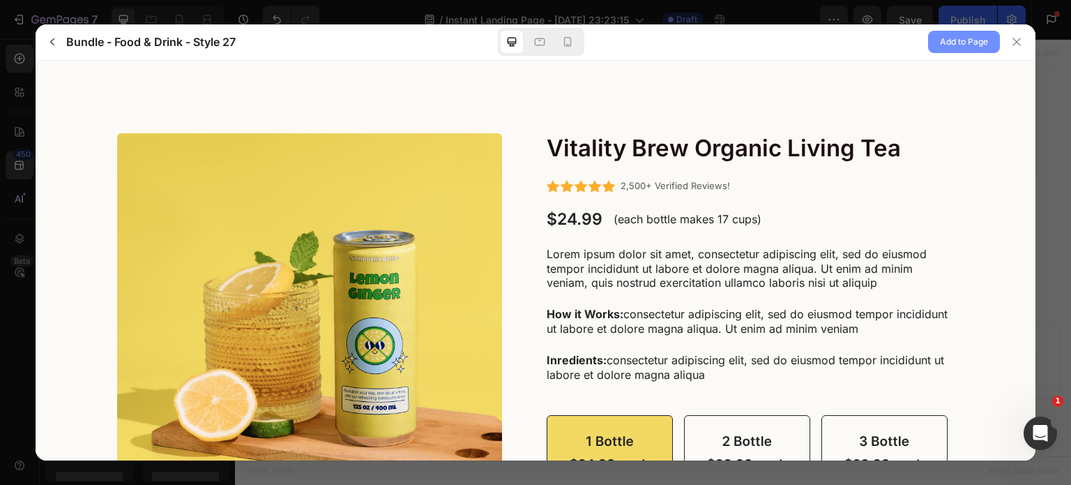
click at [959, 45] on span "Add to Page" at bounding box center [964, 41] width 48 height 17
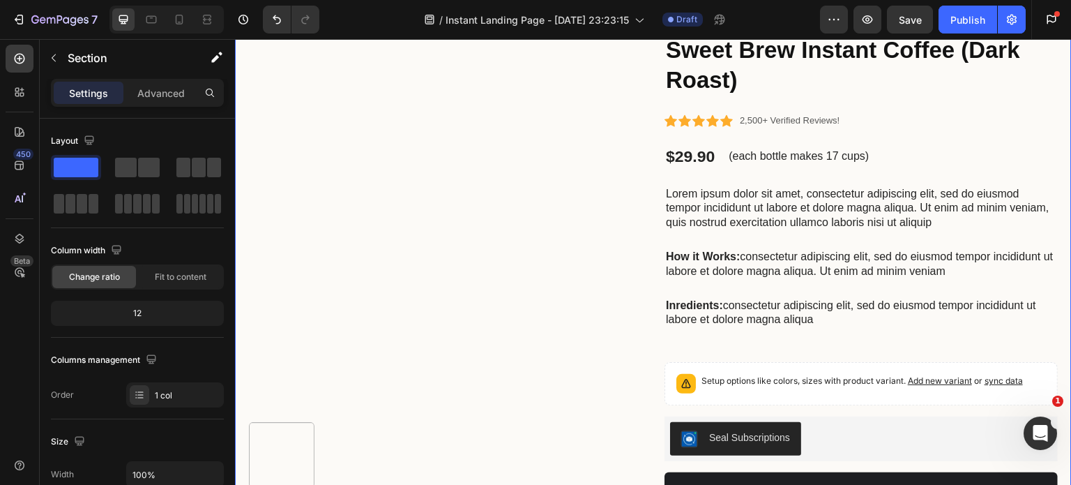
scroll to position [349, 0]
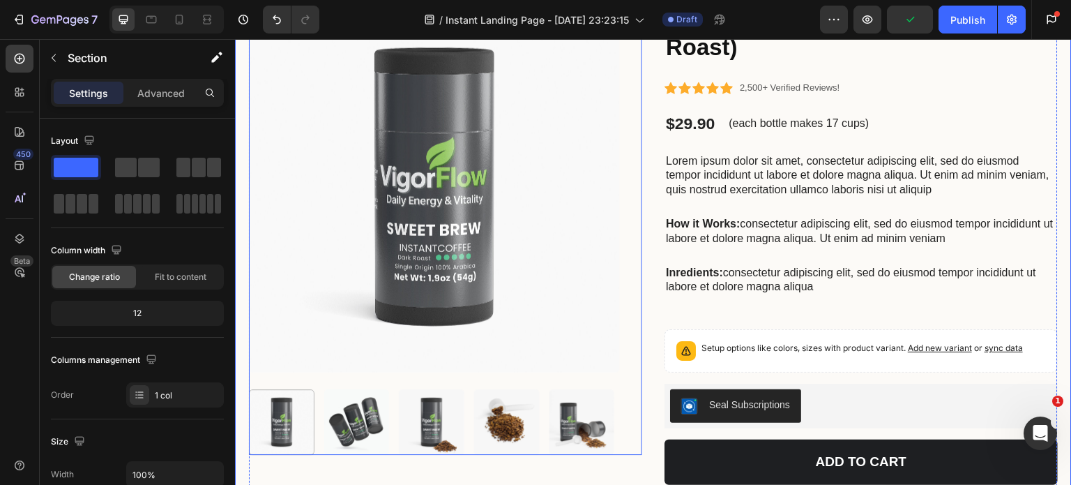
click at [340, 218] on img at bounding box center [434, 186] width 371 height 371
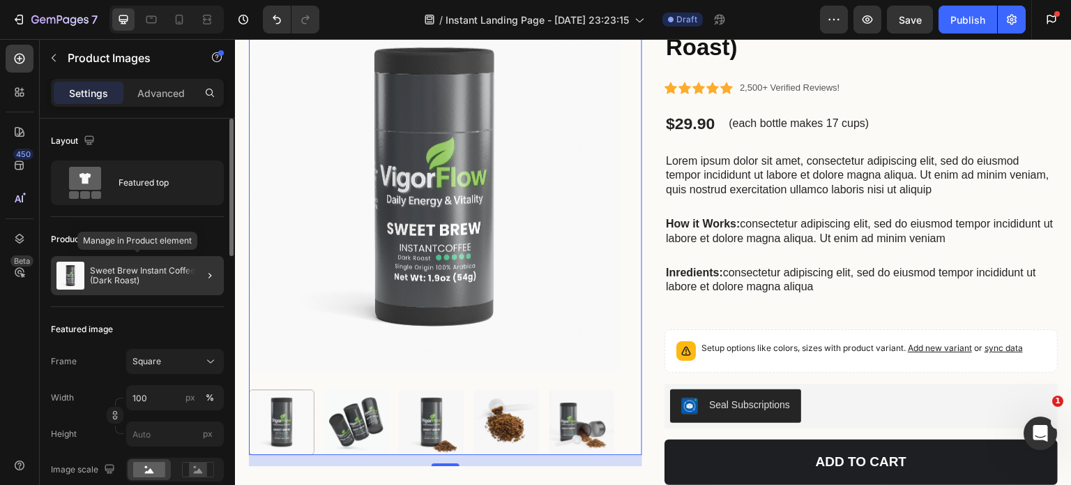
click at [153, 273] on p "Sweet Brew Instant Coffee (Dark Roast)" at bounding box center [154, 276] width 128 height 20
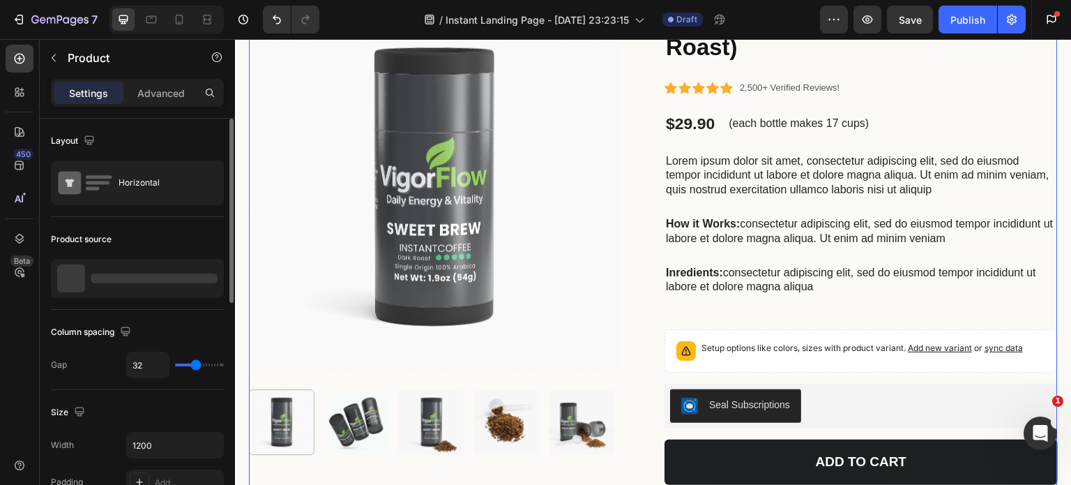
scroll to position [47, 0]
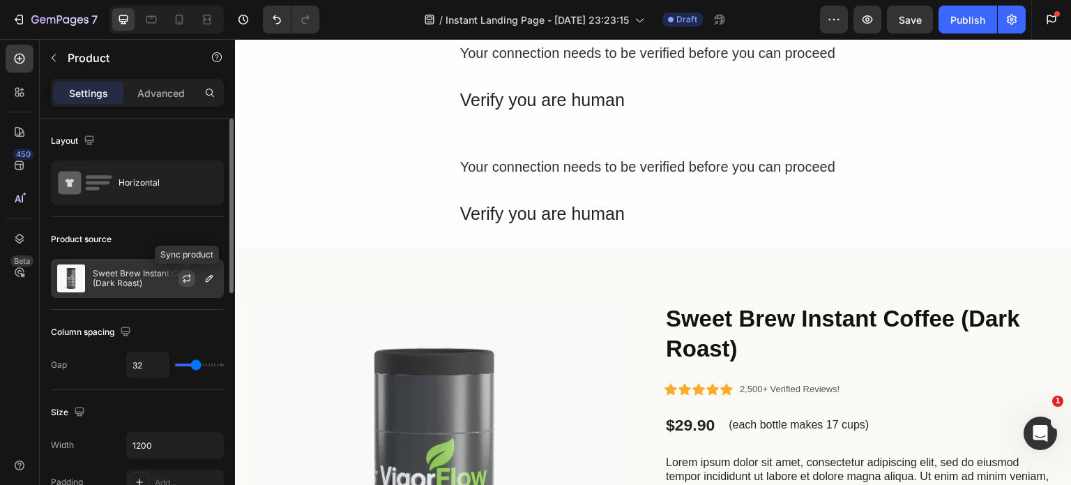
click at [188, 277] on icon "button" at bounding box center [186, 278] width 11 height 11
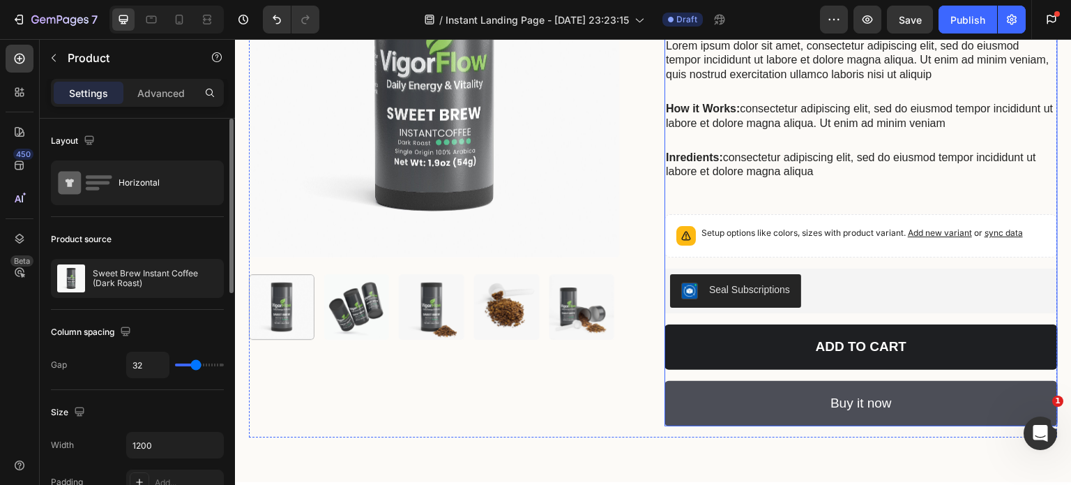
scroll to position [466, 0]
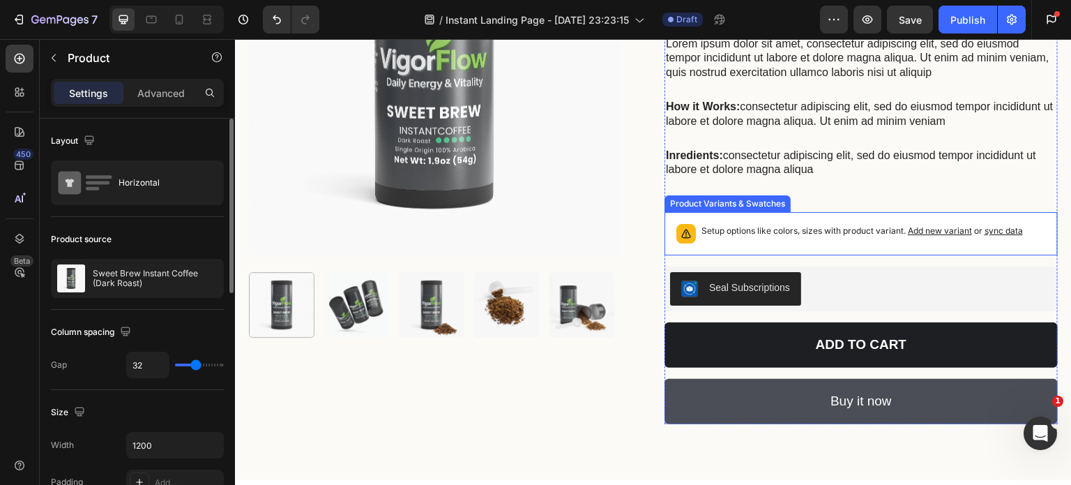
click at [1008, 231] on span "sync data" at bounding box center [1004, 230] width 38 height 10
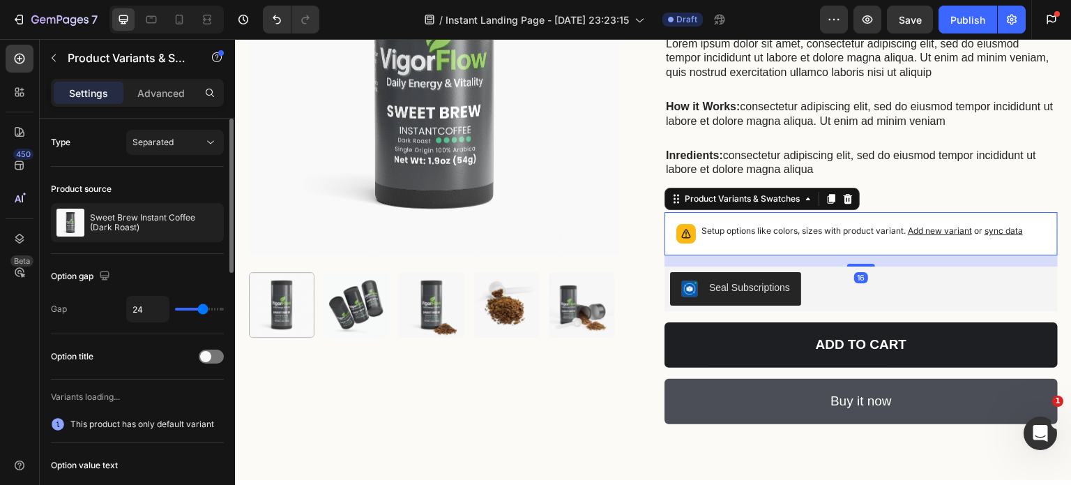
click at [1008, 231] on span "sync data" at bounding box center [1004, 230] width 38 height 10
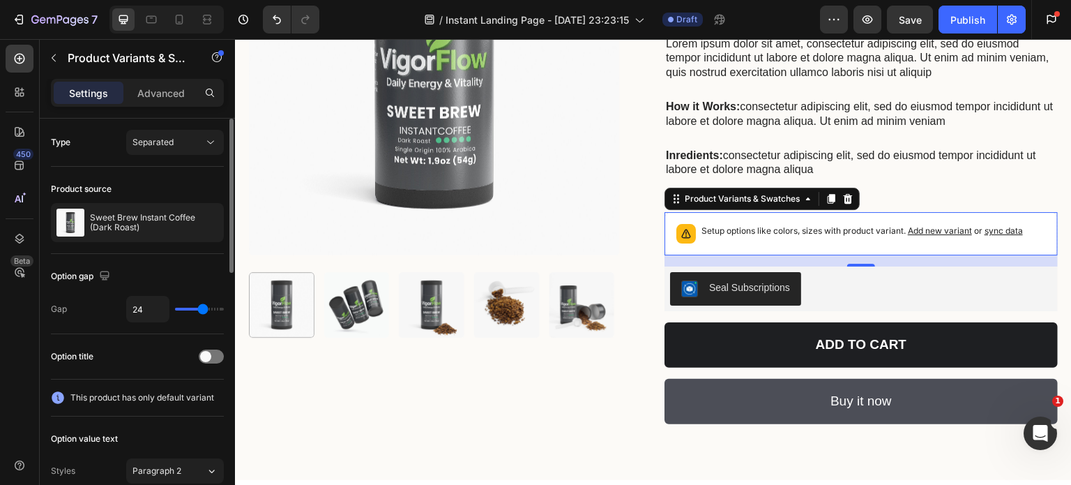
click at [1008, 231] on span "sync data" at bounding box center [1004, 230] width 38 height 10
click at [766, 203] on div "Product Variants & Swatches" at bounding box center [742, 198] width 121 height 13
click at [1001, 227] on span "sync data" at bounding box center [1004, 230] width 38 height 10
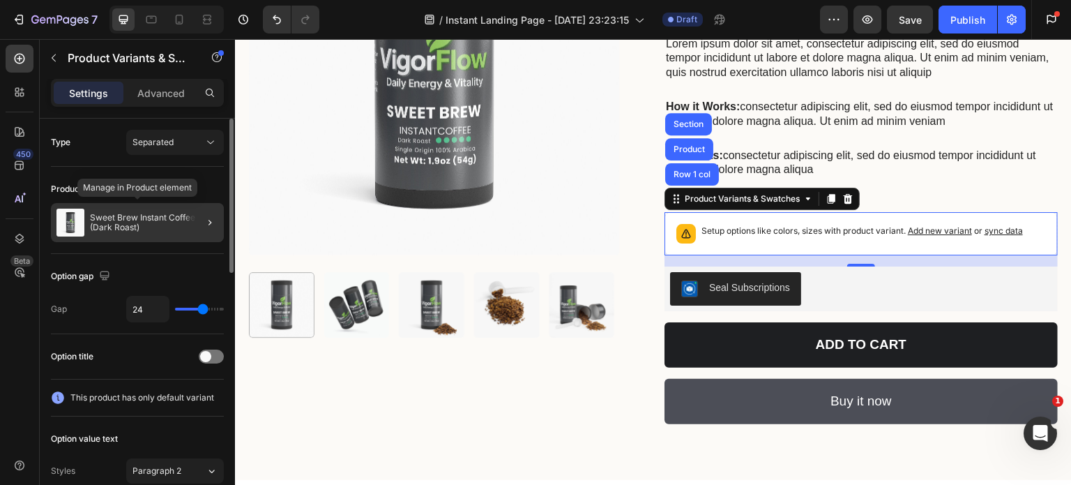
click at [135, 225] on p "Sweet Brew Instant Coffee (Dark Roast)" at bounding box center [154, 223] width 128 height 20
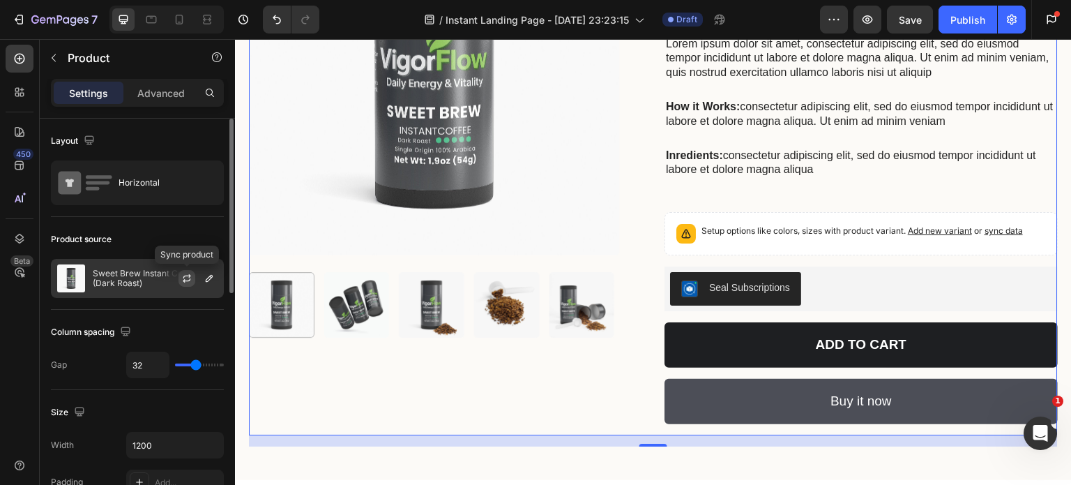
click at [185, 275] on icon "button" at bounding box center [187, 276] width 8 height 4
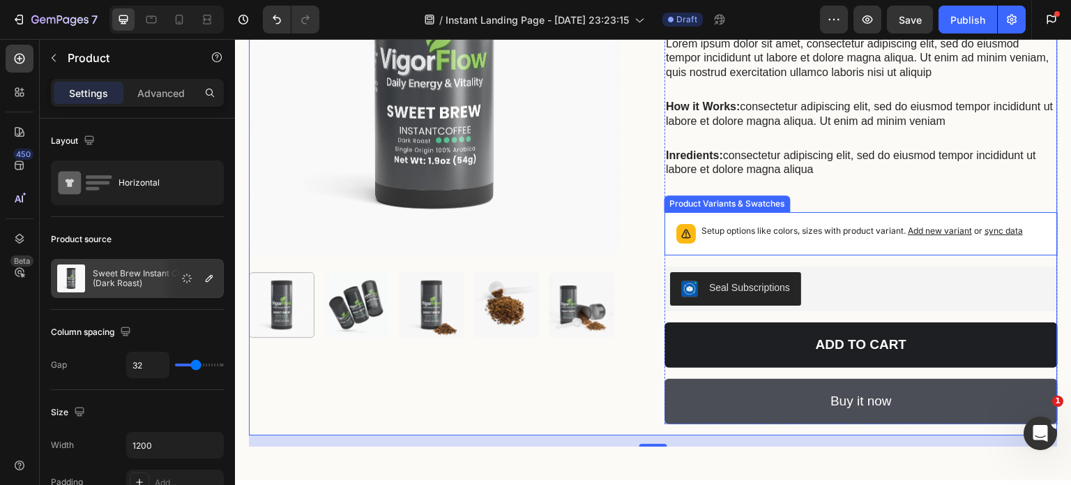
click at [1001, 232] on span "sync data" at bounding box center [1004, 230] width 38 height 10
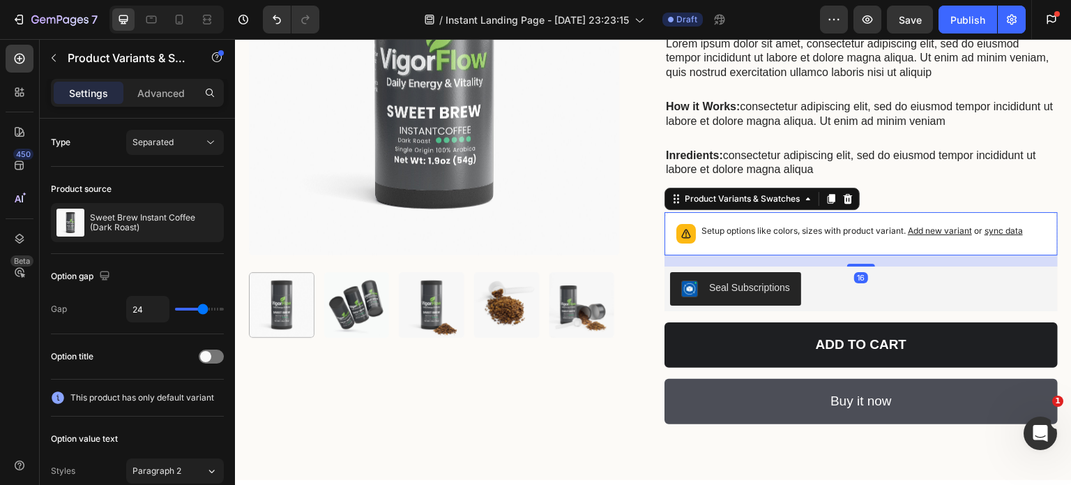
click at [1001, 232] on span "sync data" at bounding box center [1004, 230] width 38 height 10
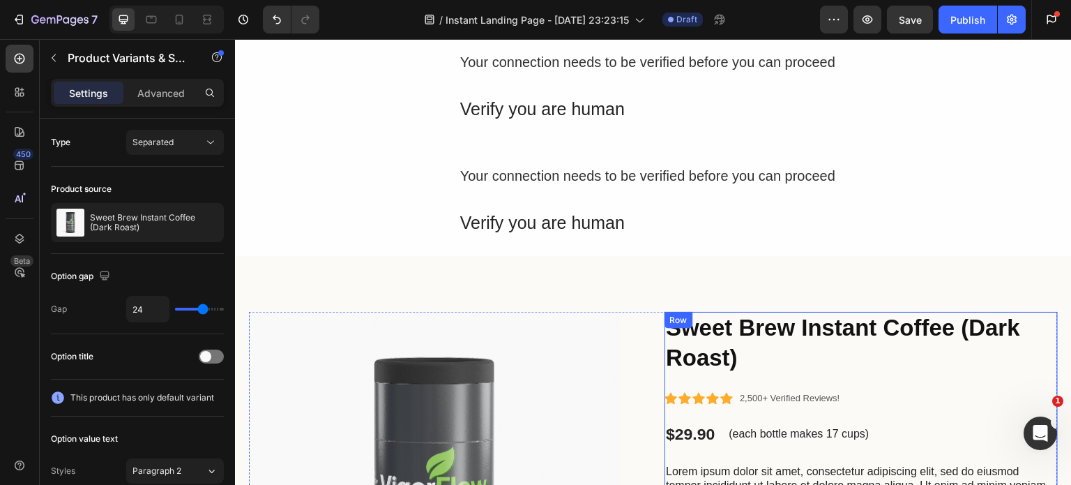
scroll to position [0, 0]
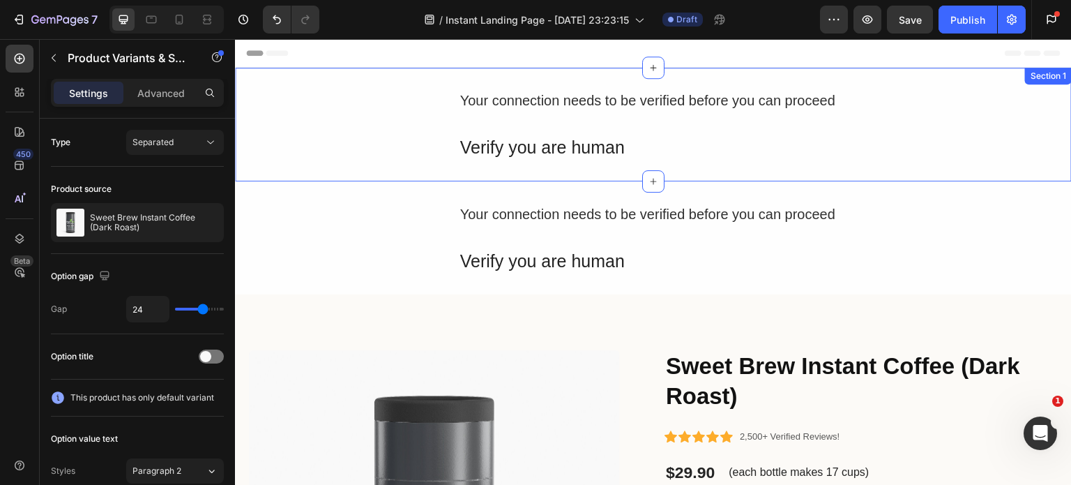
click at [1002, 91] on div "Your connection needs to be verified before you can proceed Text Block Verify y…" at bounding box center [653, 125] width 837 height 72
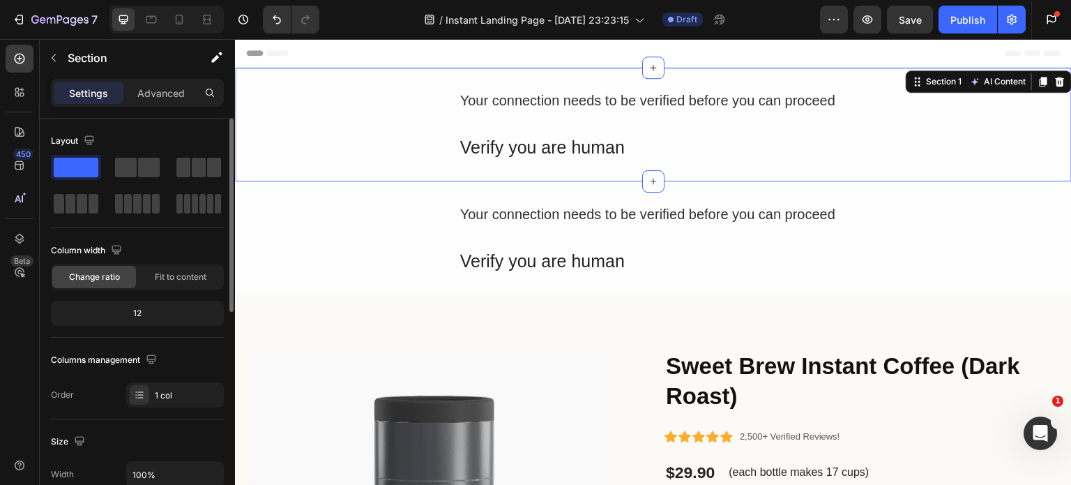
click at [77, 167] on span at bounding box center [76, 168] width 45 height 20
click at [243, 22] on icon "button" at bounding box center [243, 20] width 14 height 14
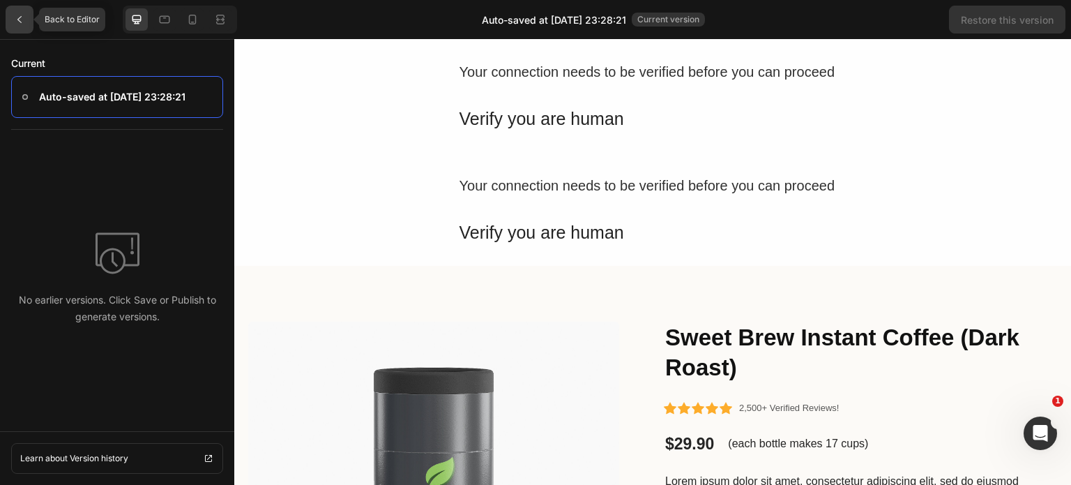
click at [15, 22] on icon at bounding box center [19, 19] width 11 height 11
click at [15, 22] on icon "button" at bounding box center [19, 20] width 14 height 14
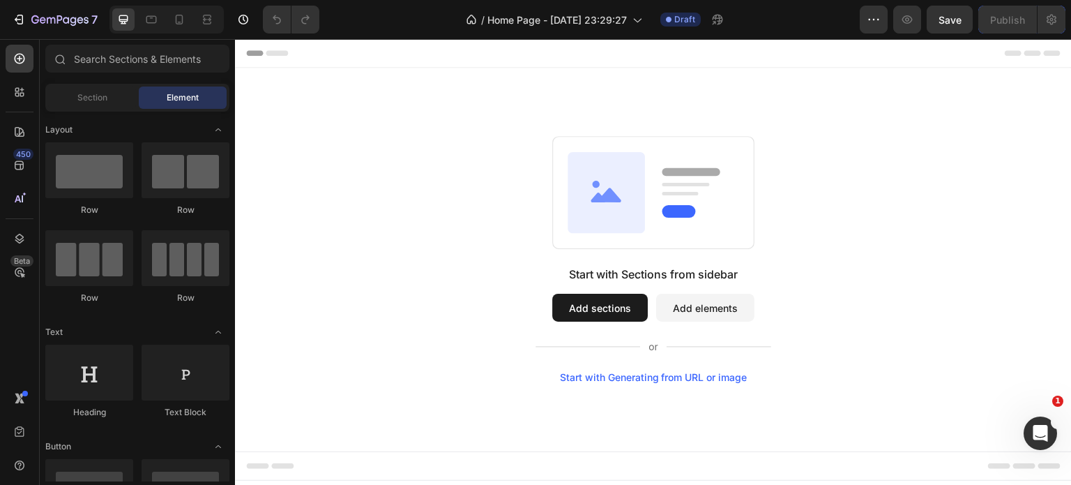
click at [657, 374] on div "Start with Generating from URL or image" at bounding box center [654, 377] width 188 height 11
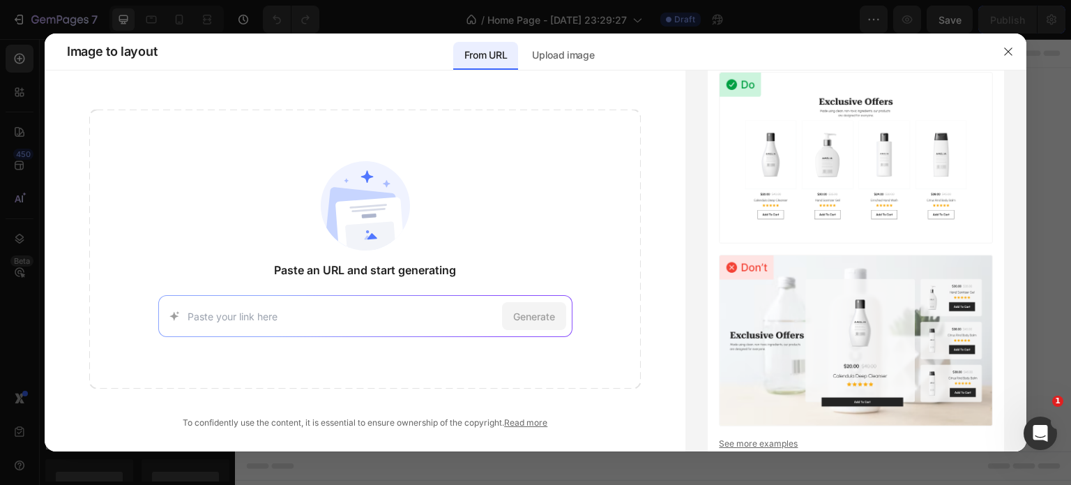
click at [257, 312] on input at bounding box center [342, 316] width 309 height 15
type input "[URL][DOMAIN_NAME]"
click at [522, 315] on span "Generate" at bounding box center [534, 316] width 42 height 15
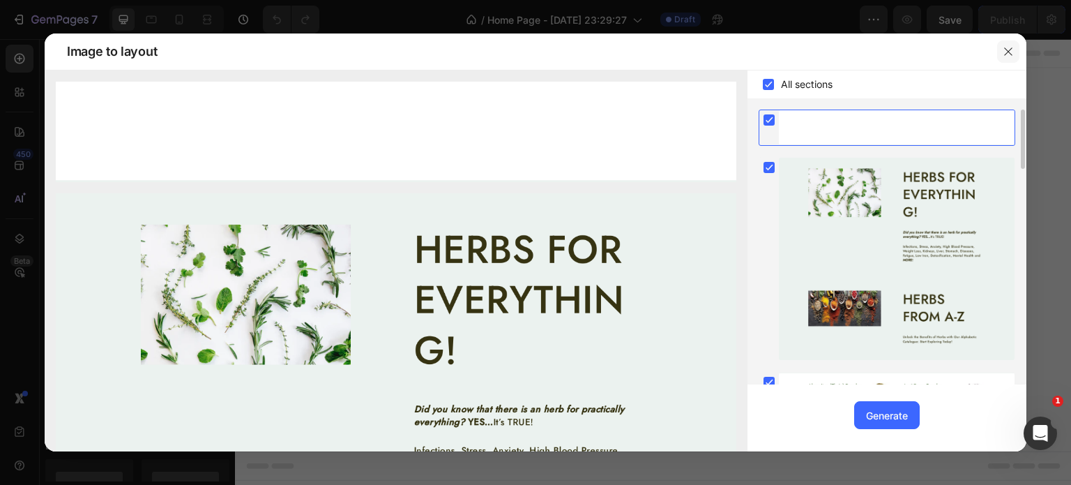
click at [1013, 50] on icon "button" at bounding box center [1008, 51] width 11 height 11
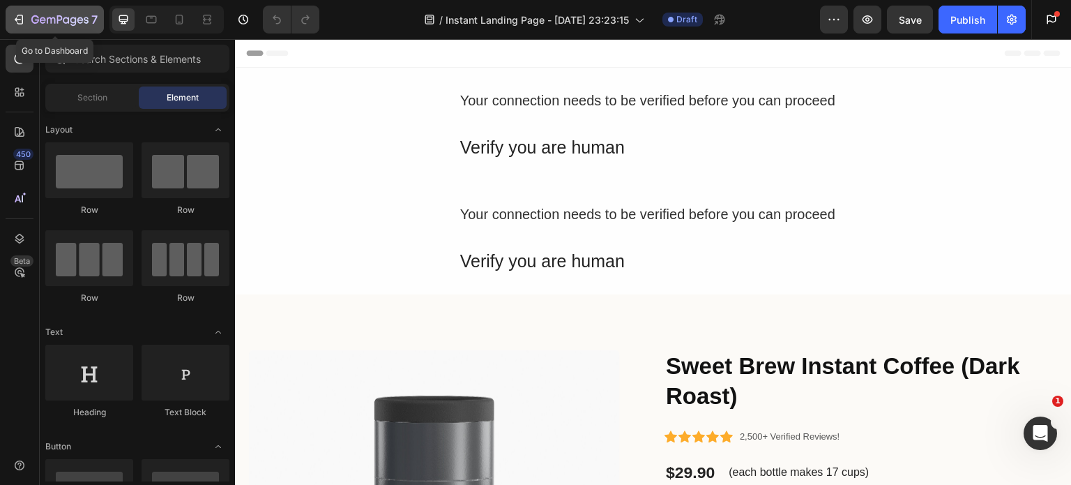
click at [28, 15] on div "7" at bounding box center [55, 19] width 86 height 17
